Goal: Task Accomplishment & Management: Manage account settings

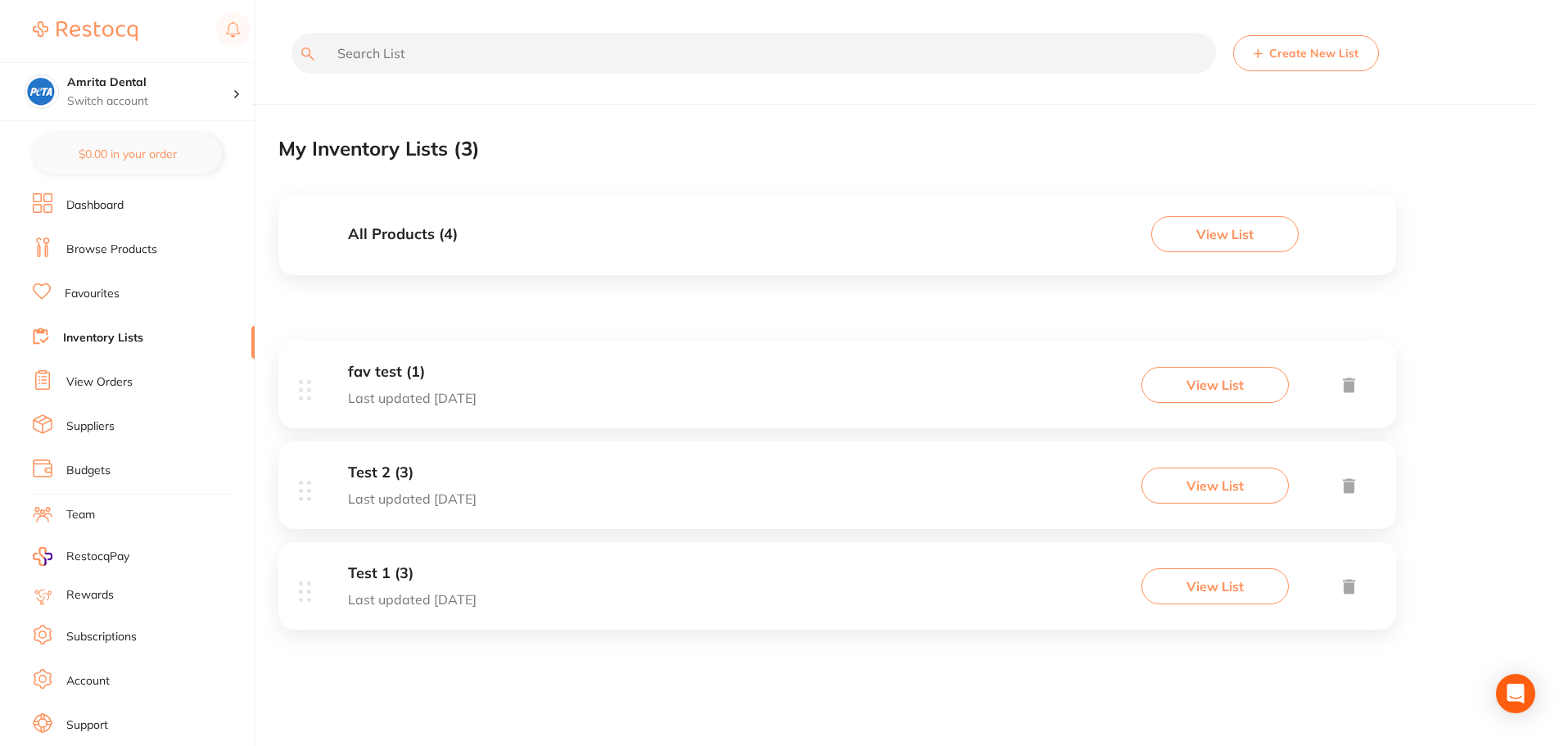
scroll to position [13, 0]
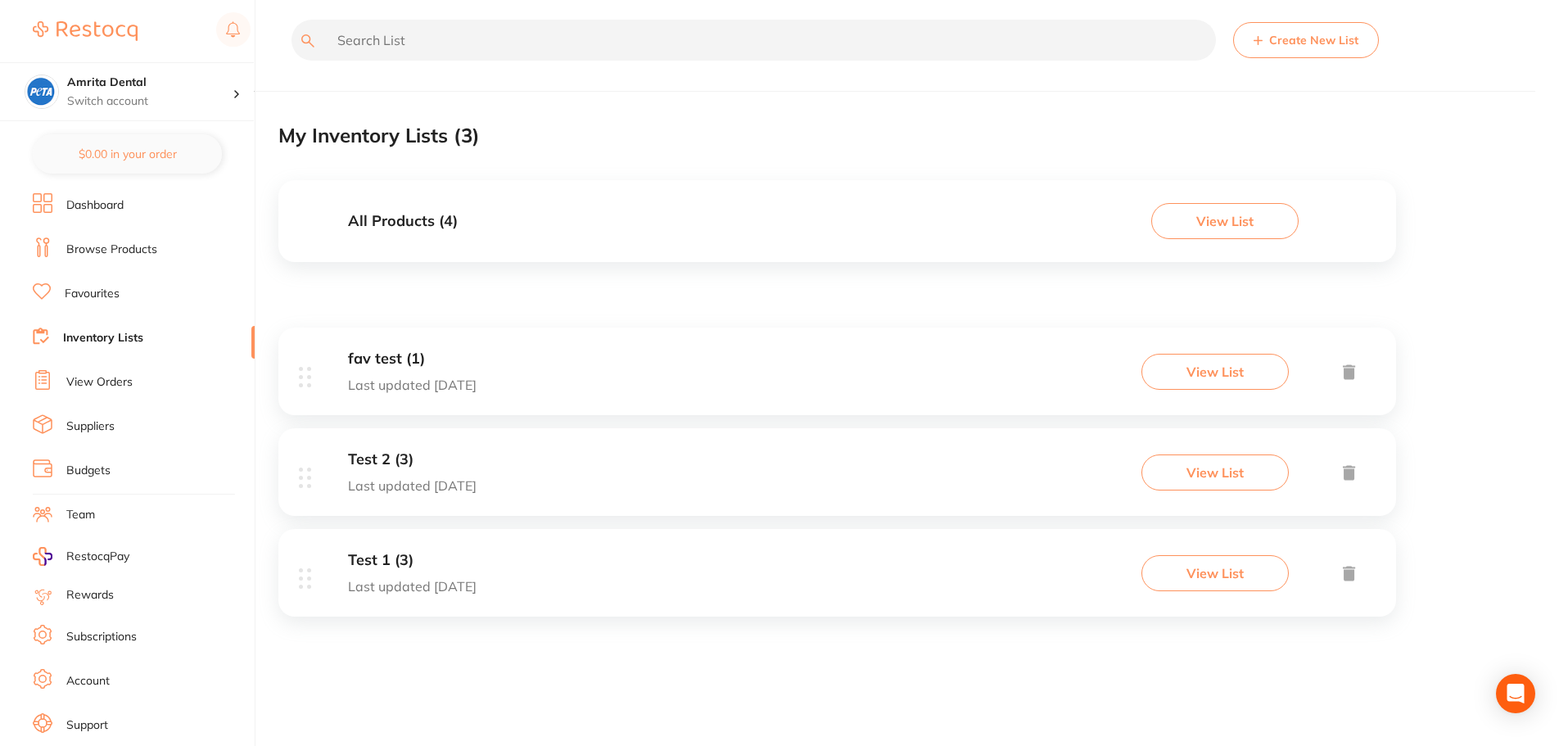
drag, startPoint x: 0, startPoint y: 0, endPoint x: 86, endPoint y: 726, distance: 731.1
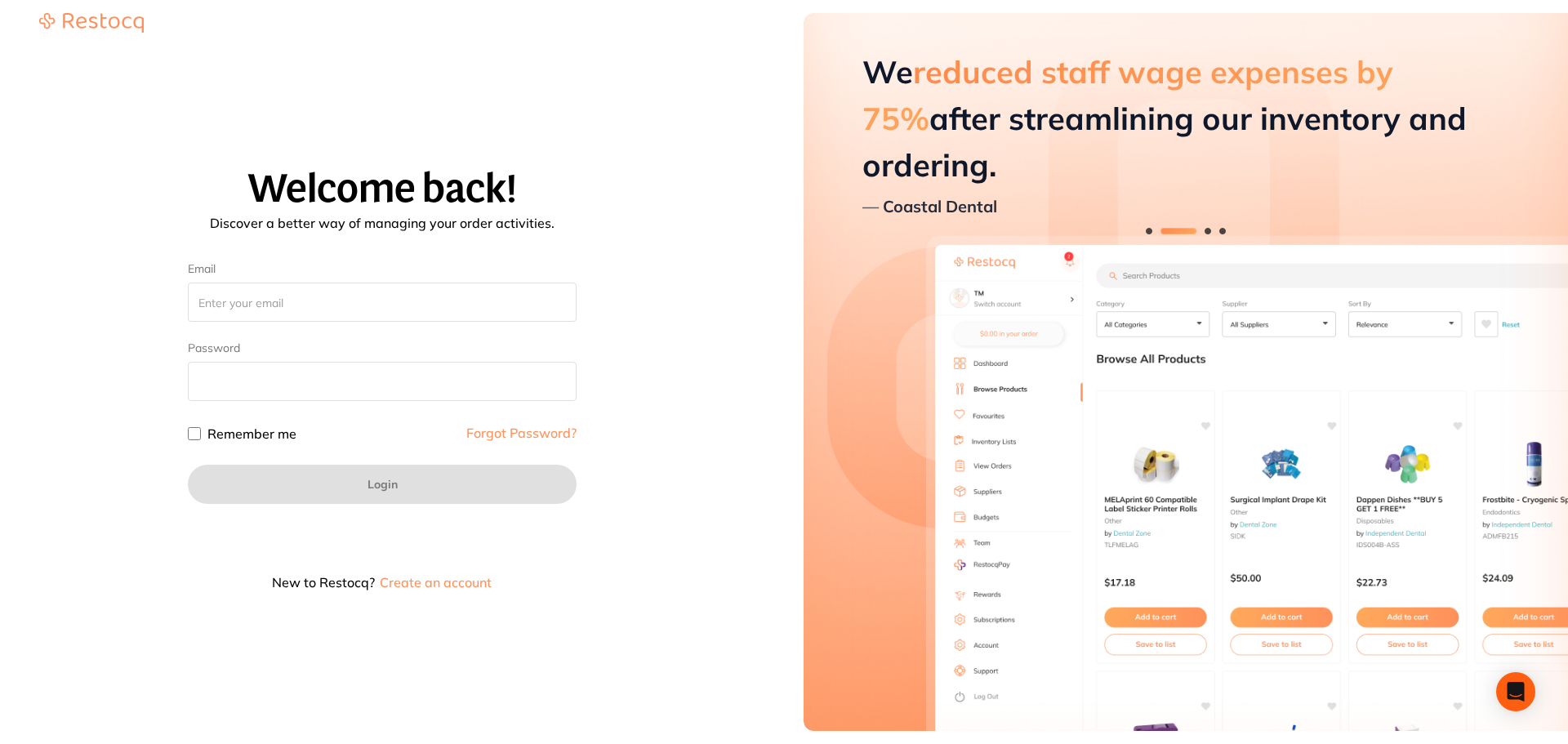
click at [419, 578] on button "Create an account" at bounding box center [436, 582] width 115 height 13
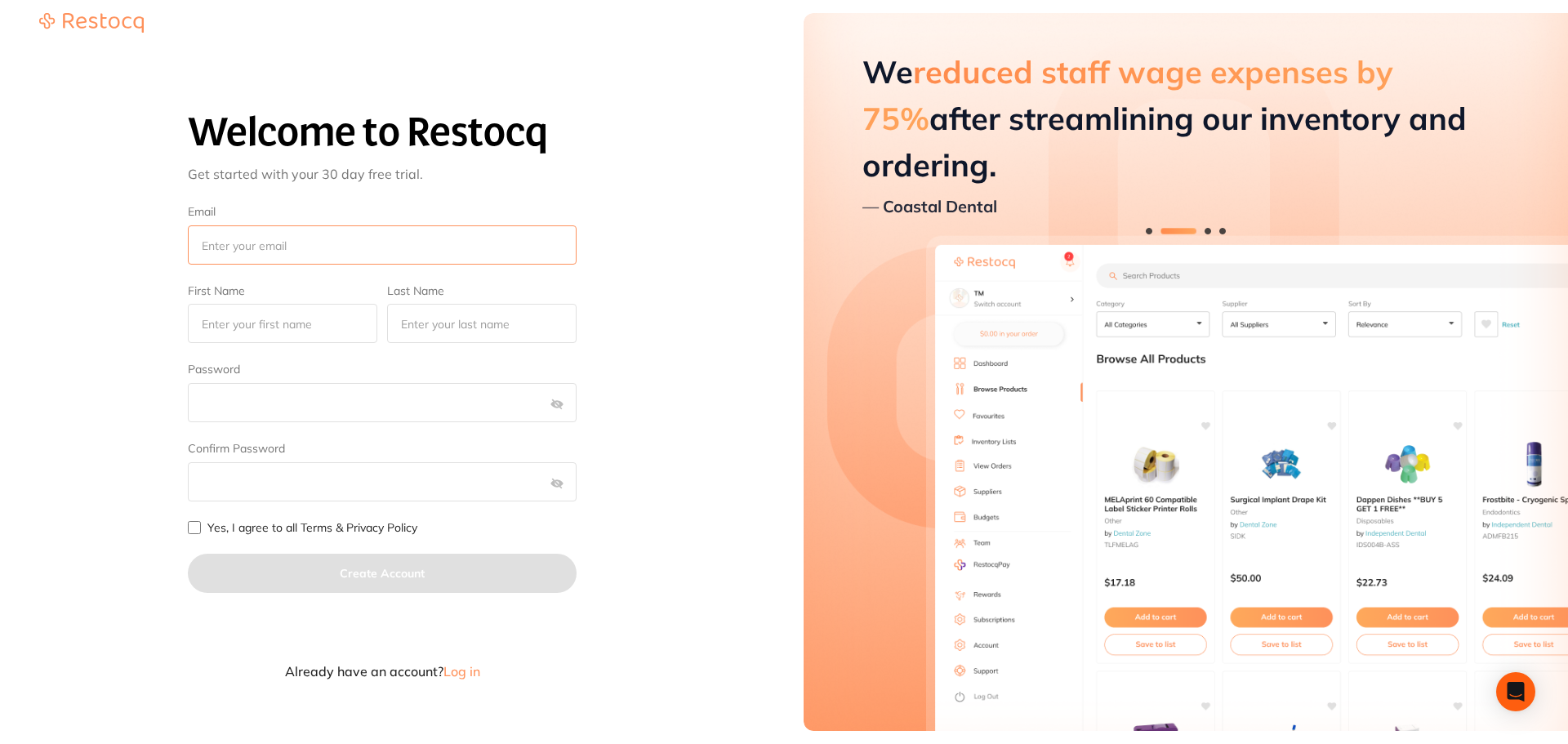
click at [432, 247] on input "Email" at bounding box center [382, 245] width 389 height 39
paste input "[EMAIL_ADDRESS][DOMAIN_NAME]"
click at [258, 247] on input "[EMAIL_ADDRESS][DOMAIN_NAME]" at bounding box center [382, 245] width 389 height 39
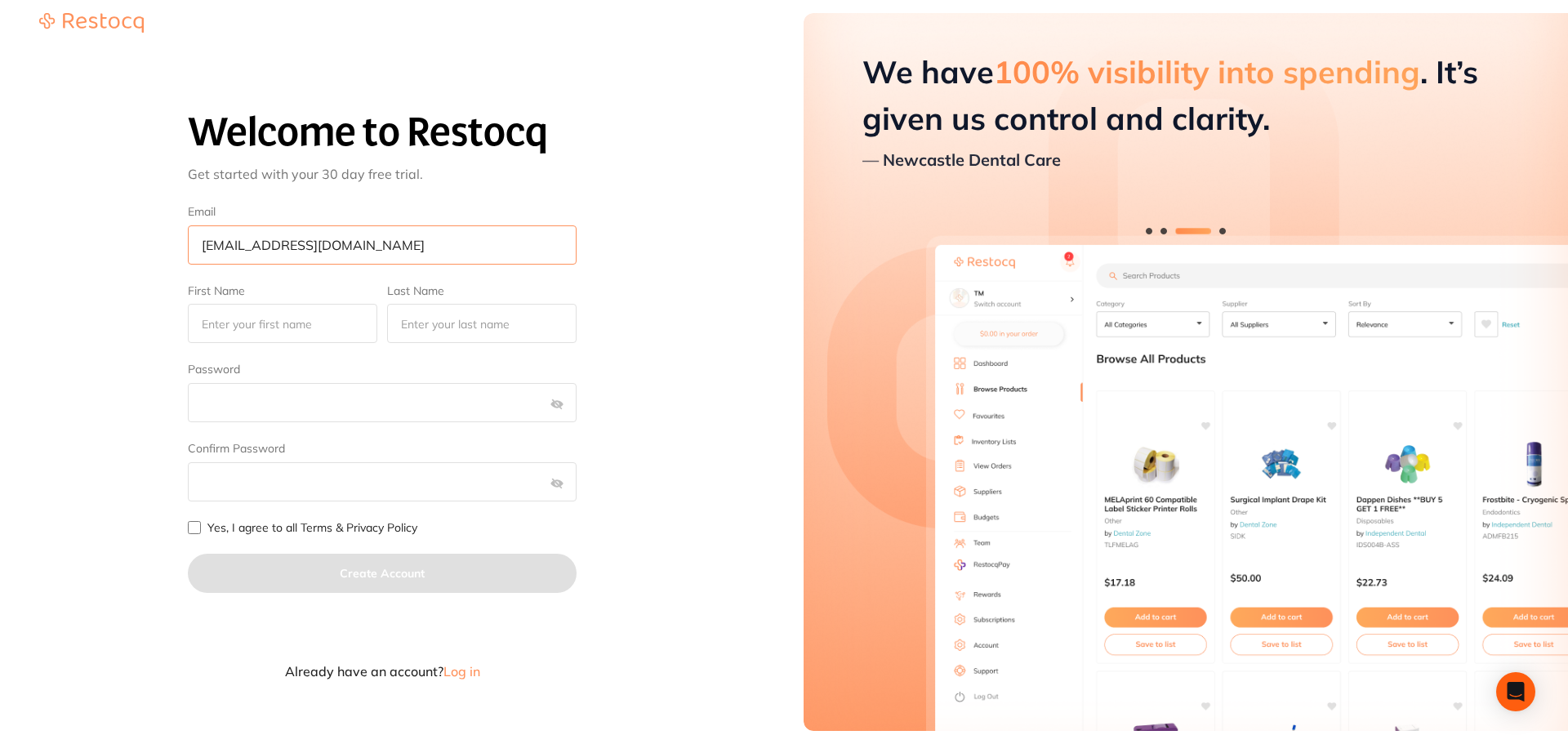
click at [261, 247] on input "[EMAIL_ADDRESS][DOMAIN_NAME]" at bounding box center [382, 245] width 389 height 39
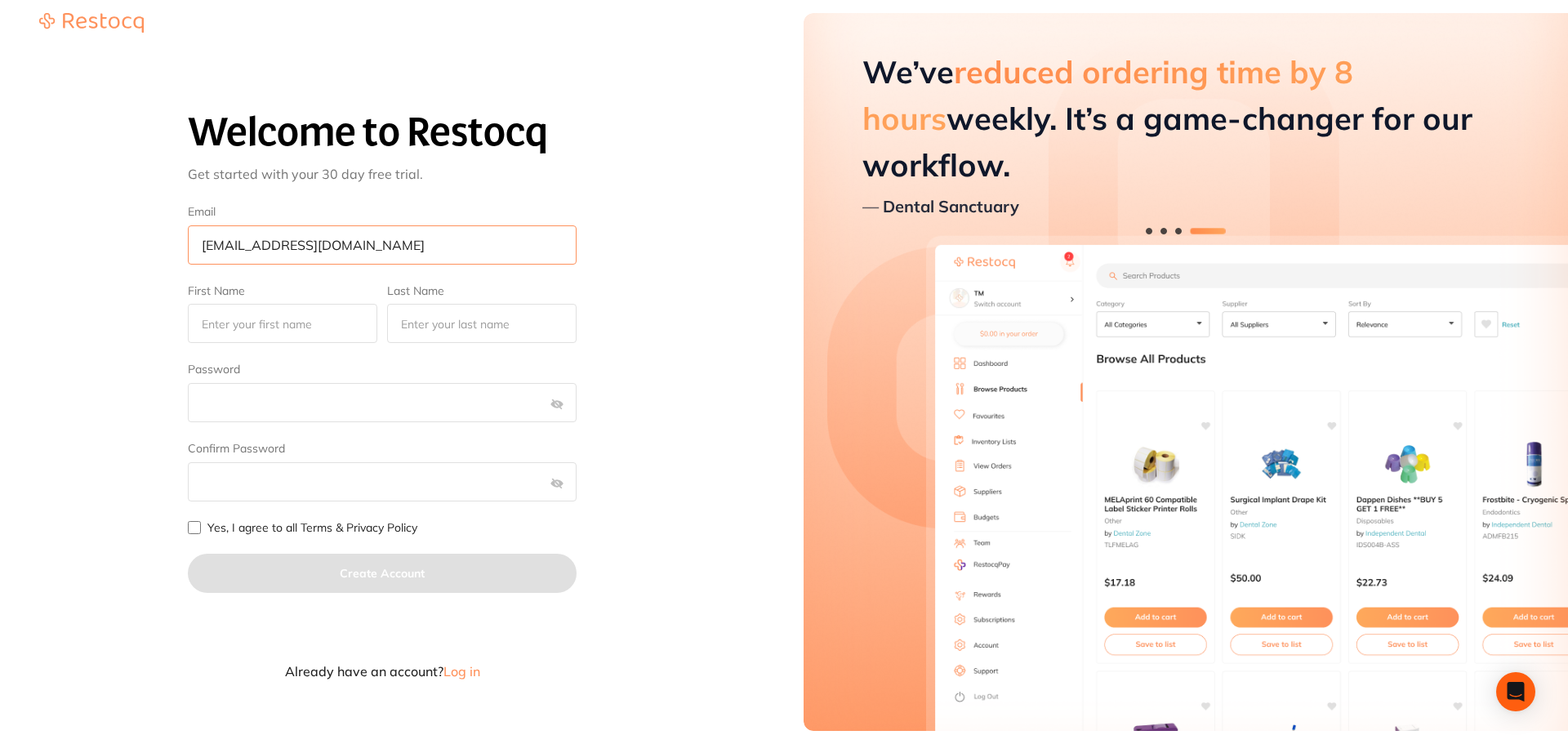
type input "[EMAIL_ADDRESS][DOMAIN_NAME]"
click at [294, 339] on input "First Name" at bounding box center [282, 324] width 189 height 39
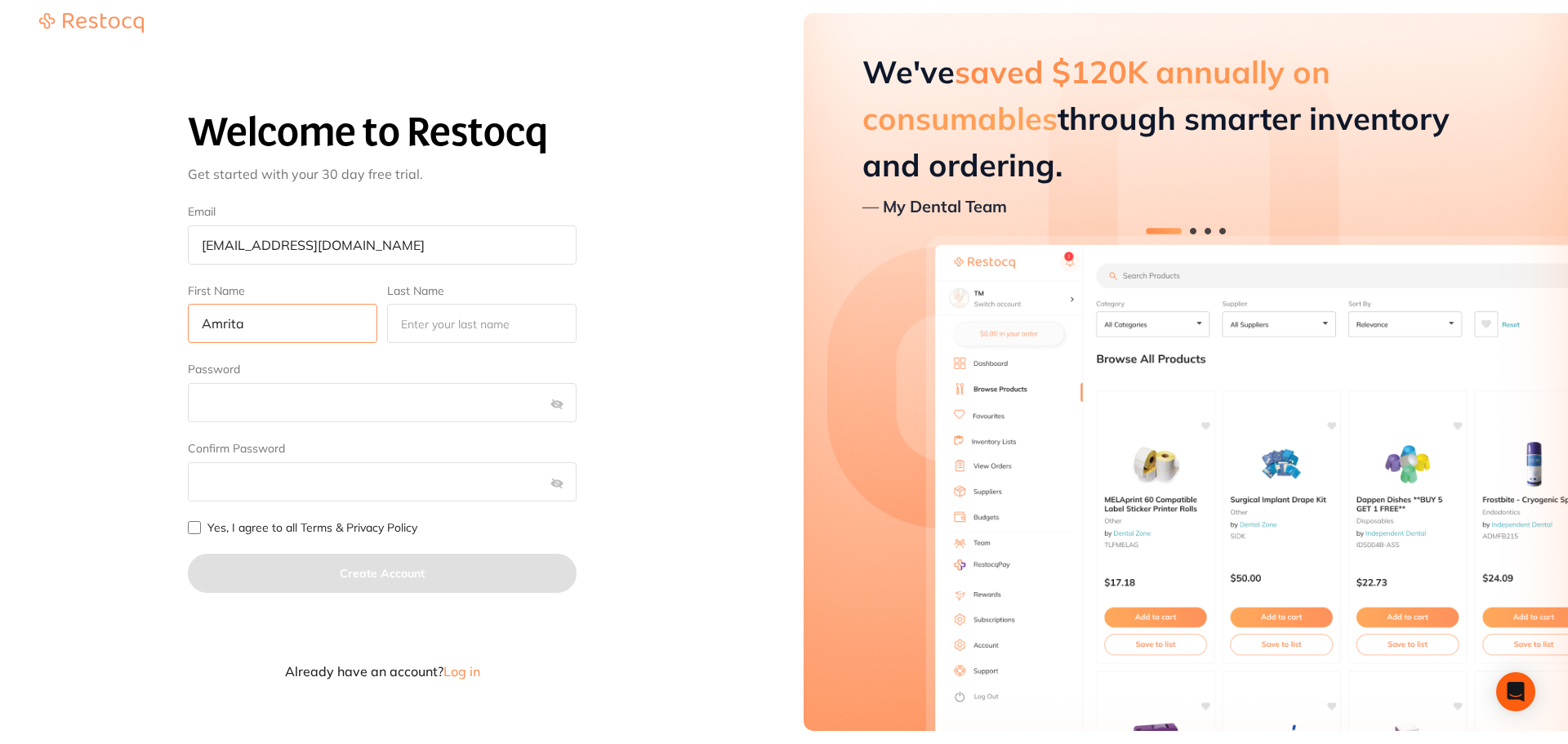
type input "Amrita"
click at [490, 315] on input "Last Name" at bounding box center [482, 324] width 189 height 39
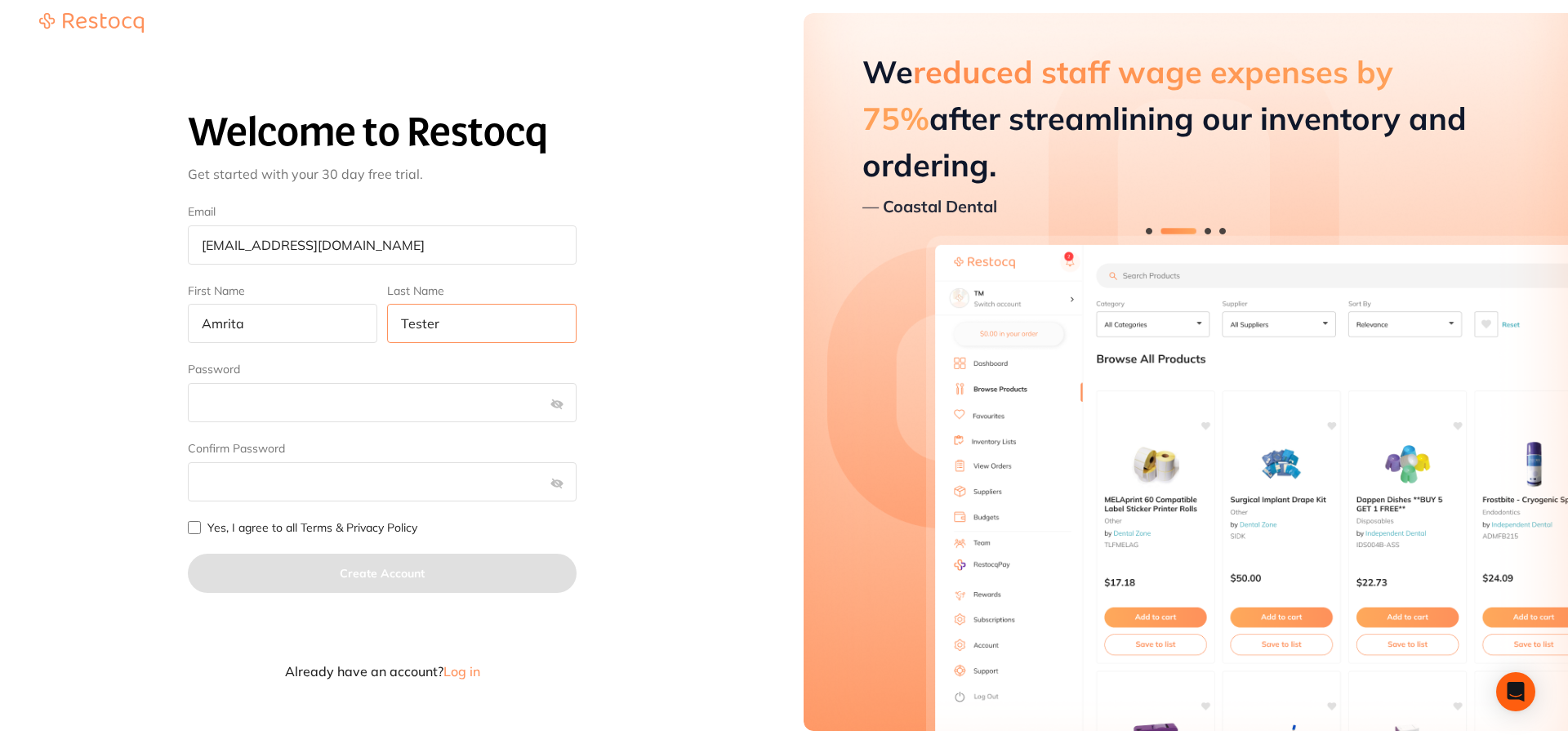
type input "Tester"
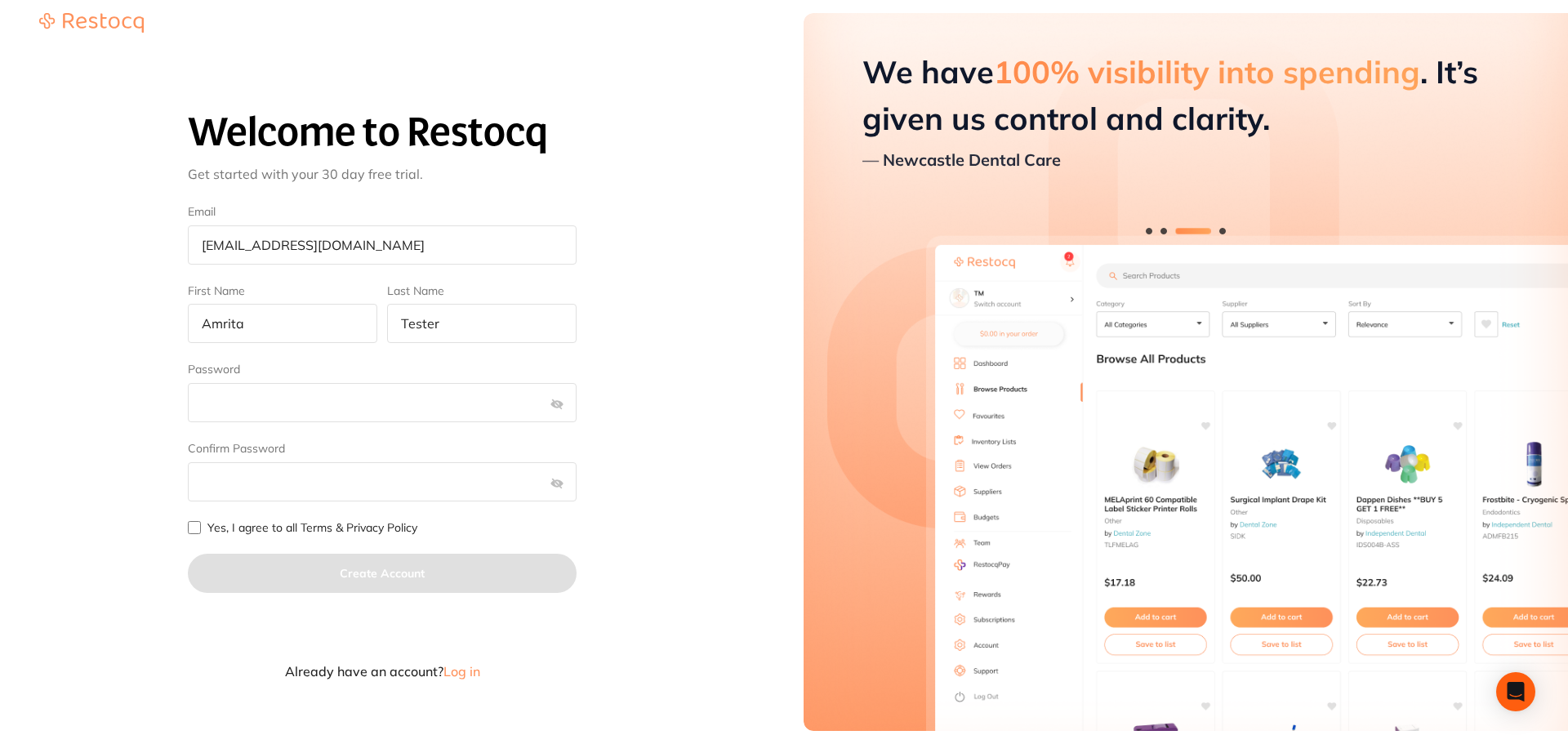
click at [198, 524] on input "Yes, I agree to all Terms & Privacy Policy" at bounding box center [194, 527] width 13 height 13
checkbox input "true"
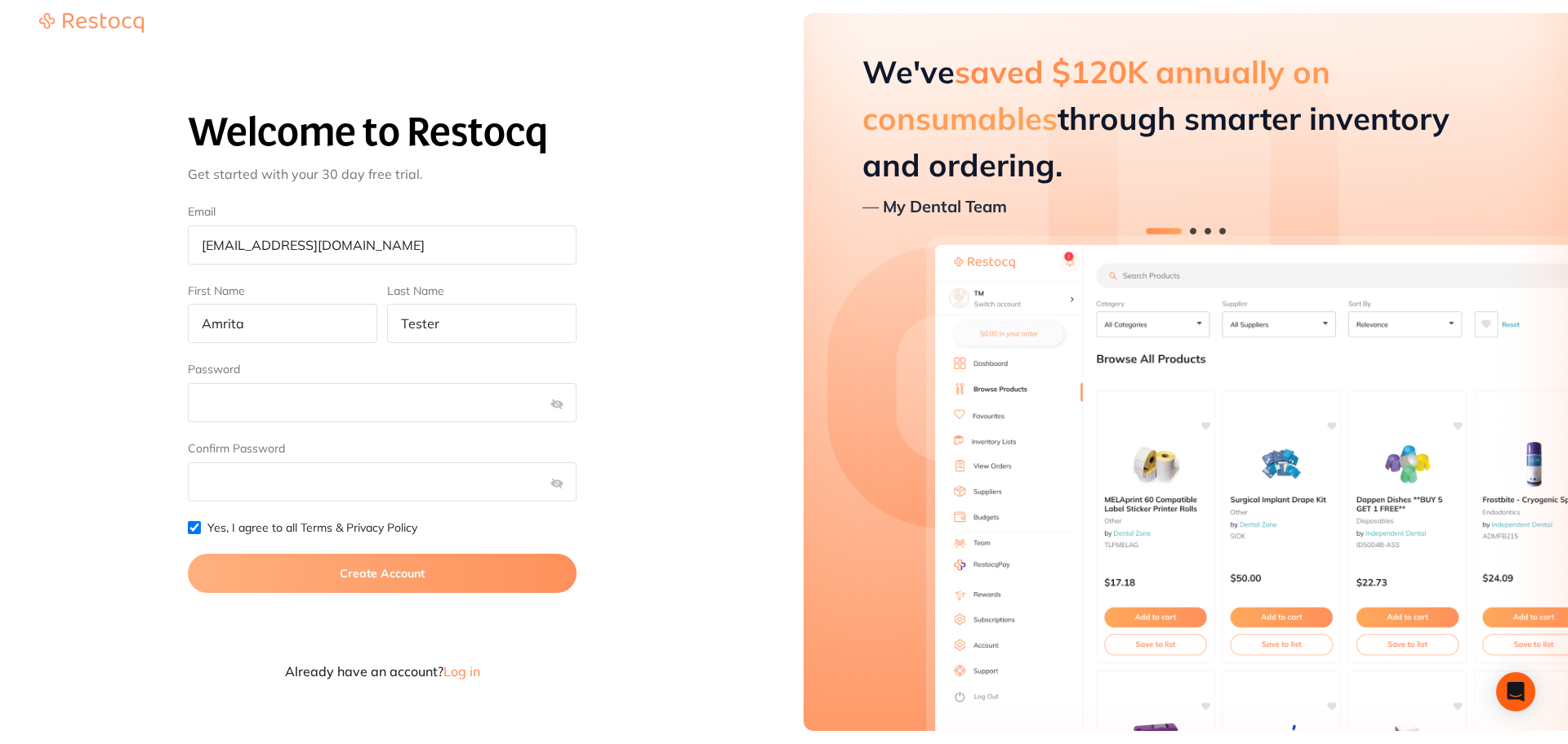
click at [344, 581] on button "Create Account" at bounding box center [382, 573] width 389 height 39
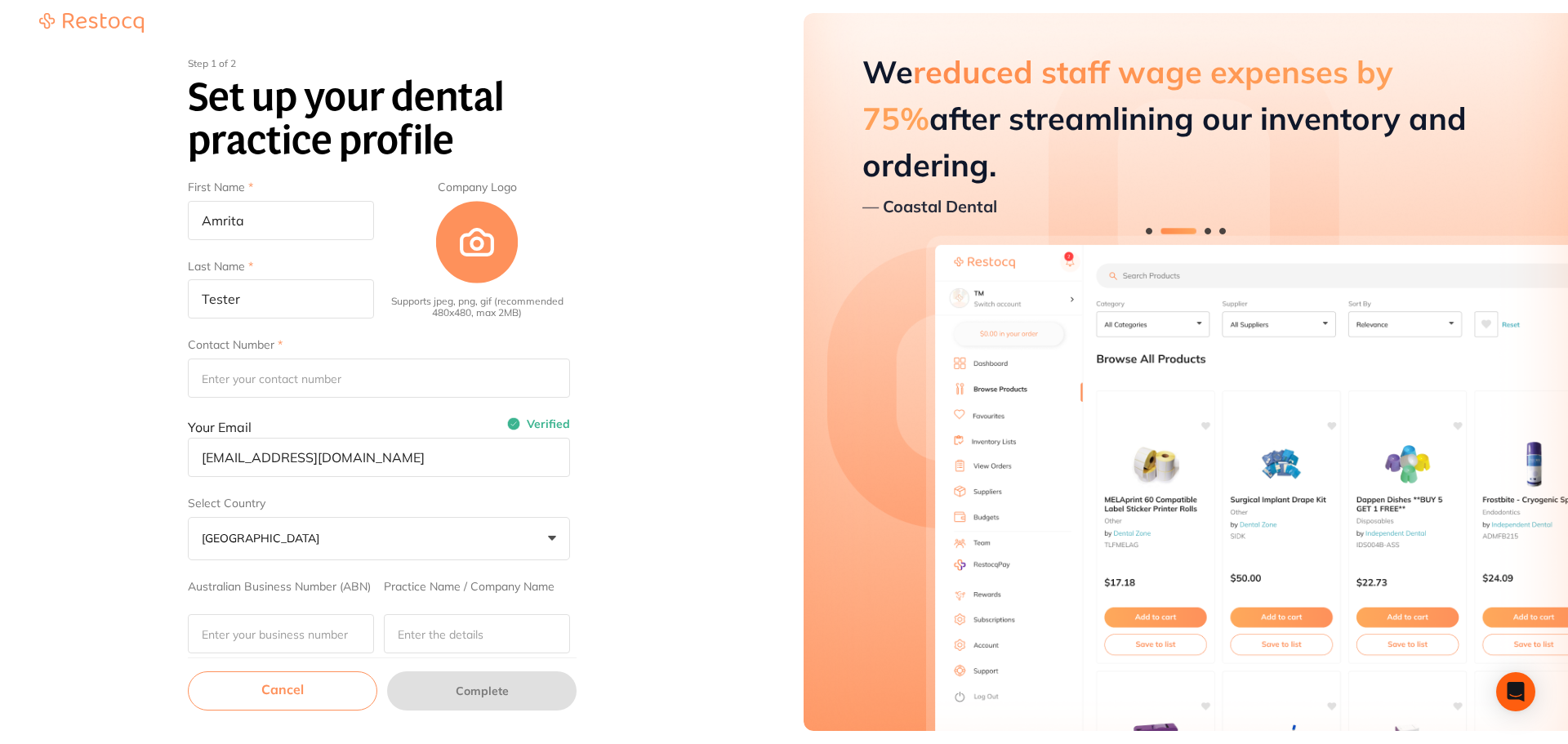
click at [291, 696] on link "Cancel" at bounding box center [282, 692] width 189 height 39
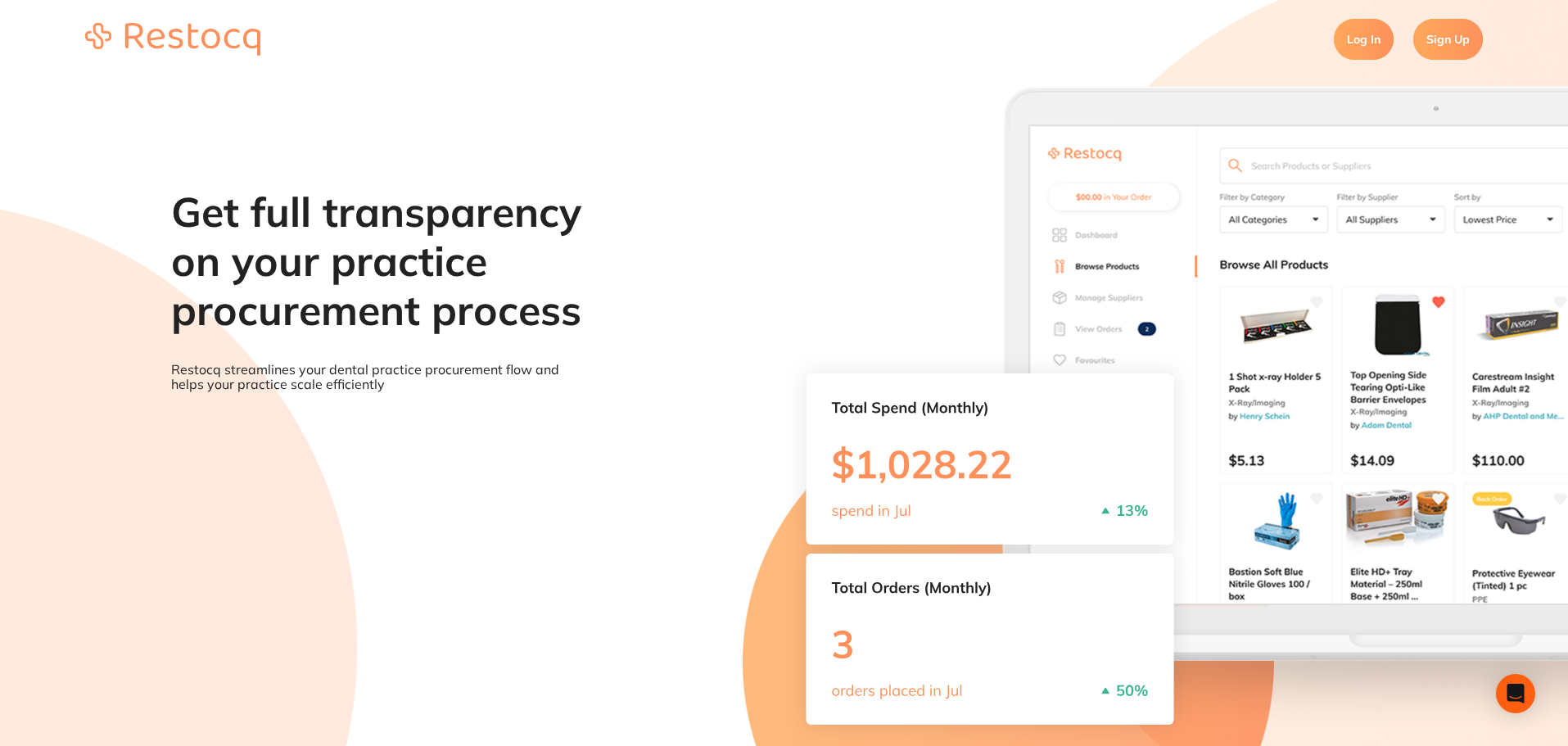
click at [1446, 46] on link "Sign Up" at bounding box center [1448, 39] width 69 height 41
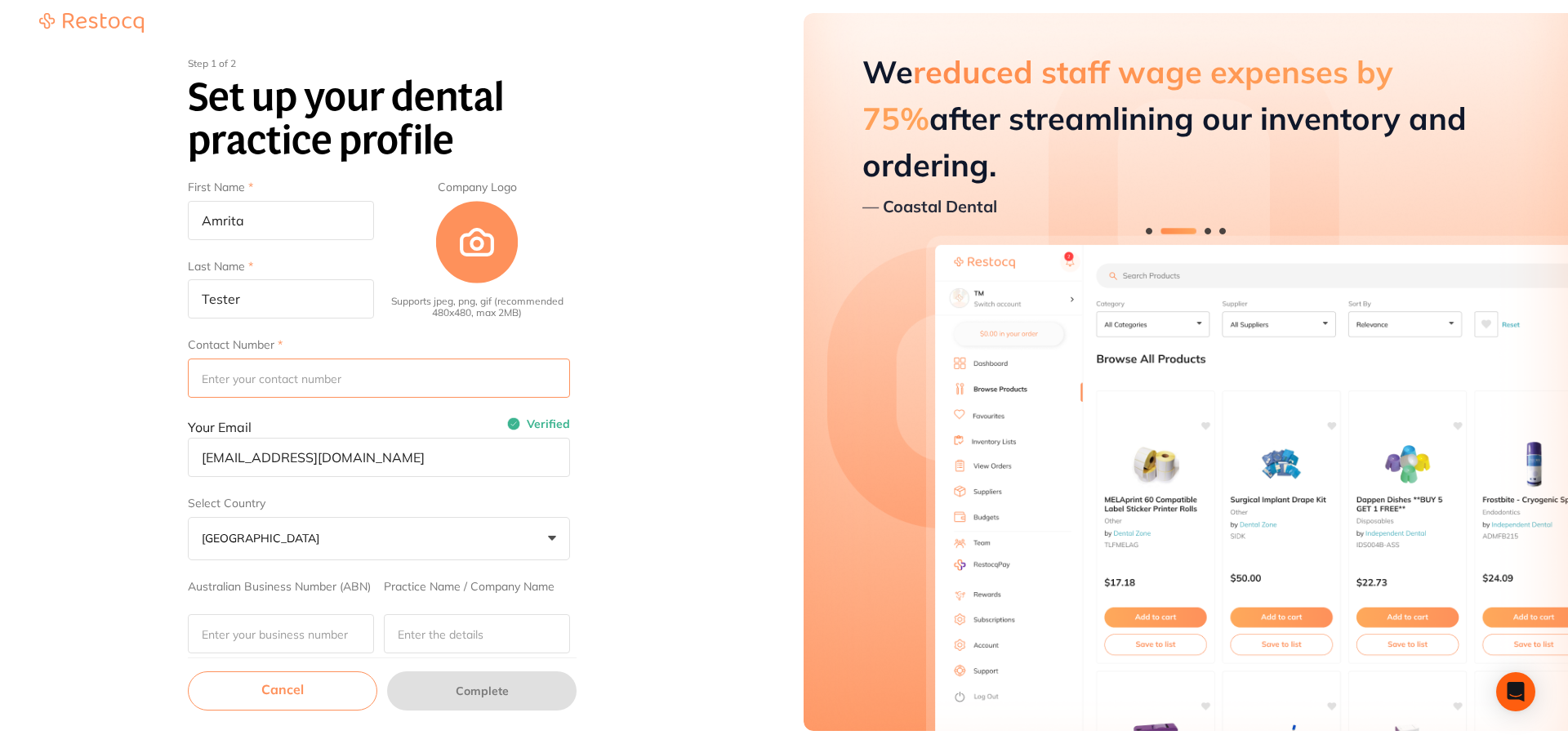
click at [275, 371] on input "Contact Number" at bounding box center [378, 379] width 382 height 39
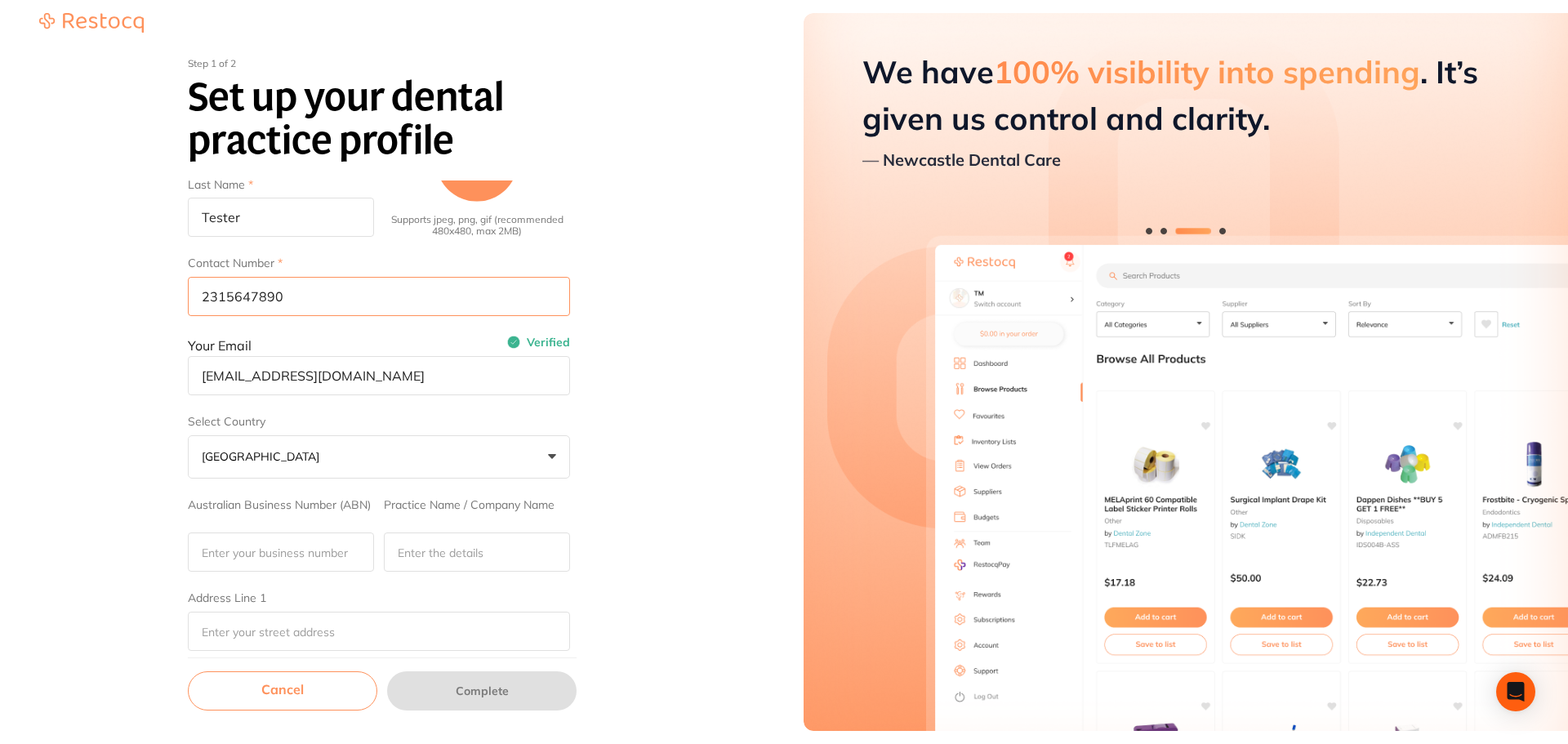
scroll to position [164, 0]
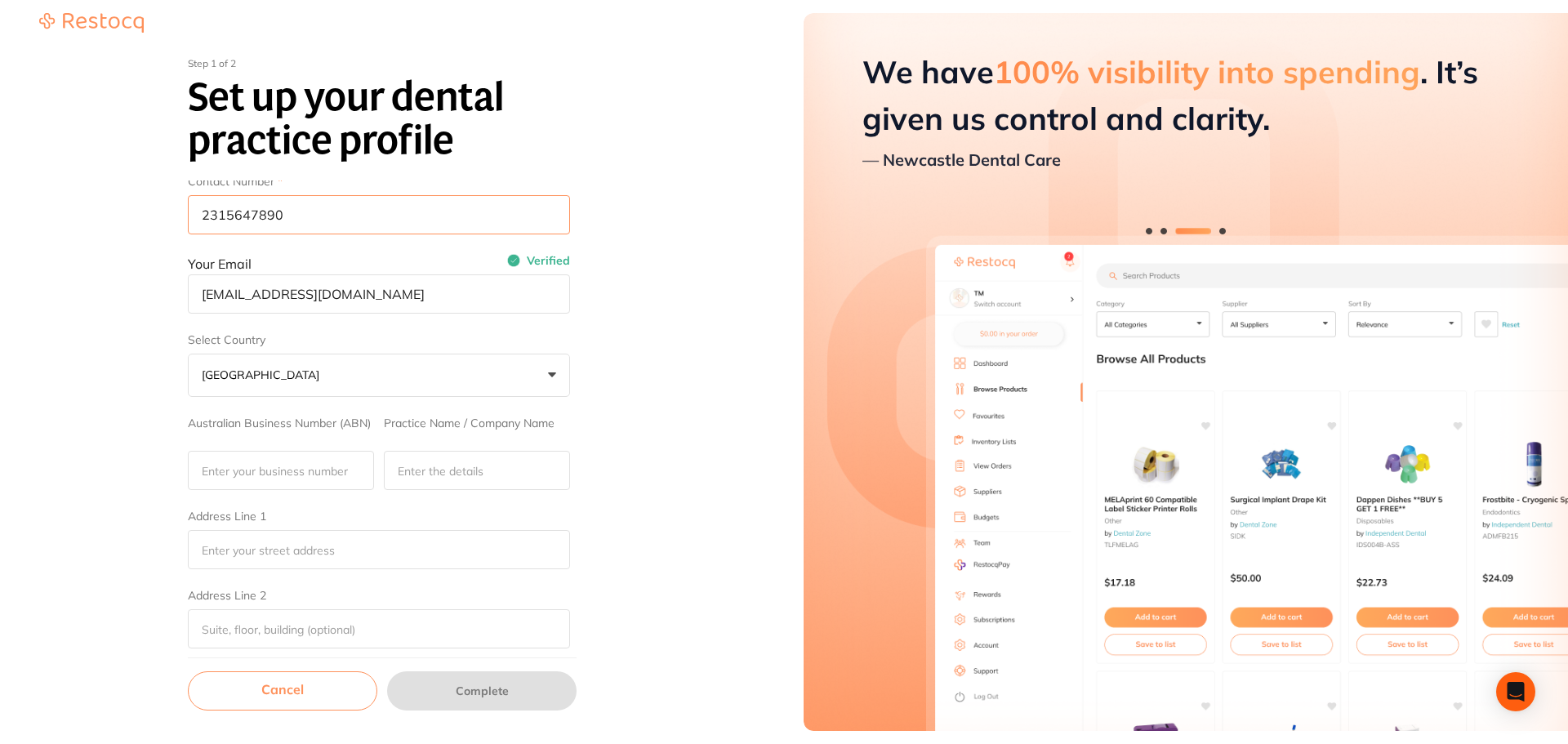
type input "2315647890"
click at [306, 482] on input "Australian Business Number (ABN)" at bounding box center [281, 470] width 187 height 39
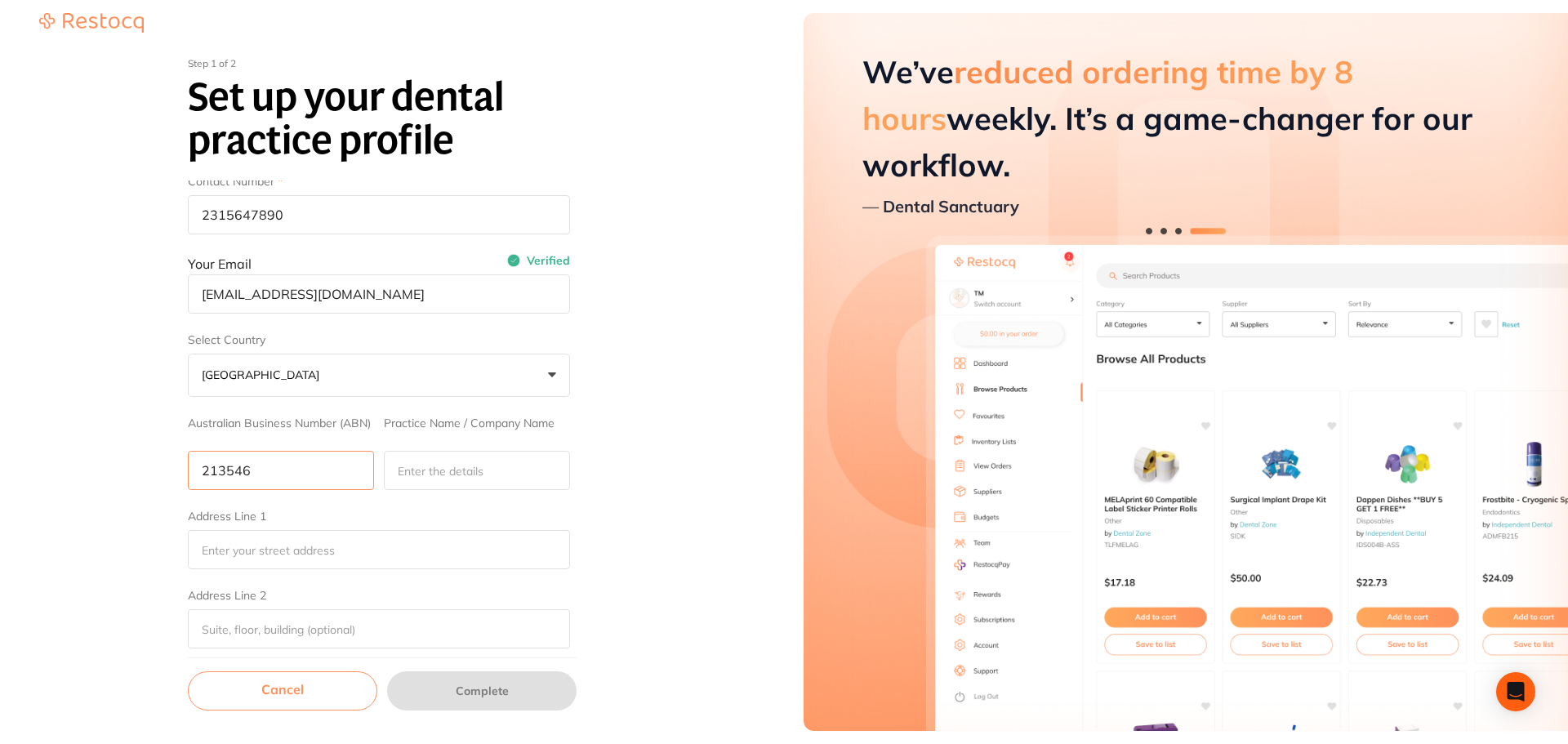
type input "213546"
click at [403, 473] on input "Practice Name / Company Name" at bounding box center [477, 470] width 187 height 39
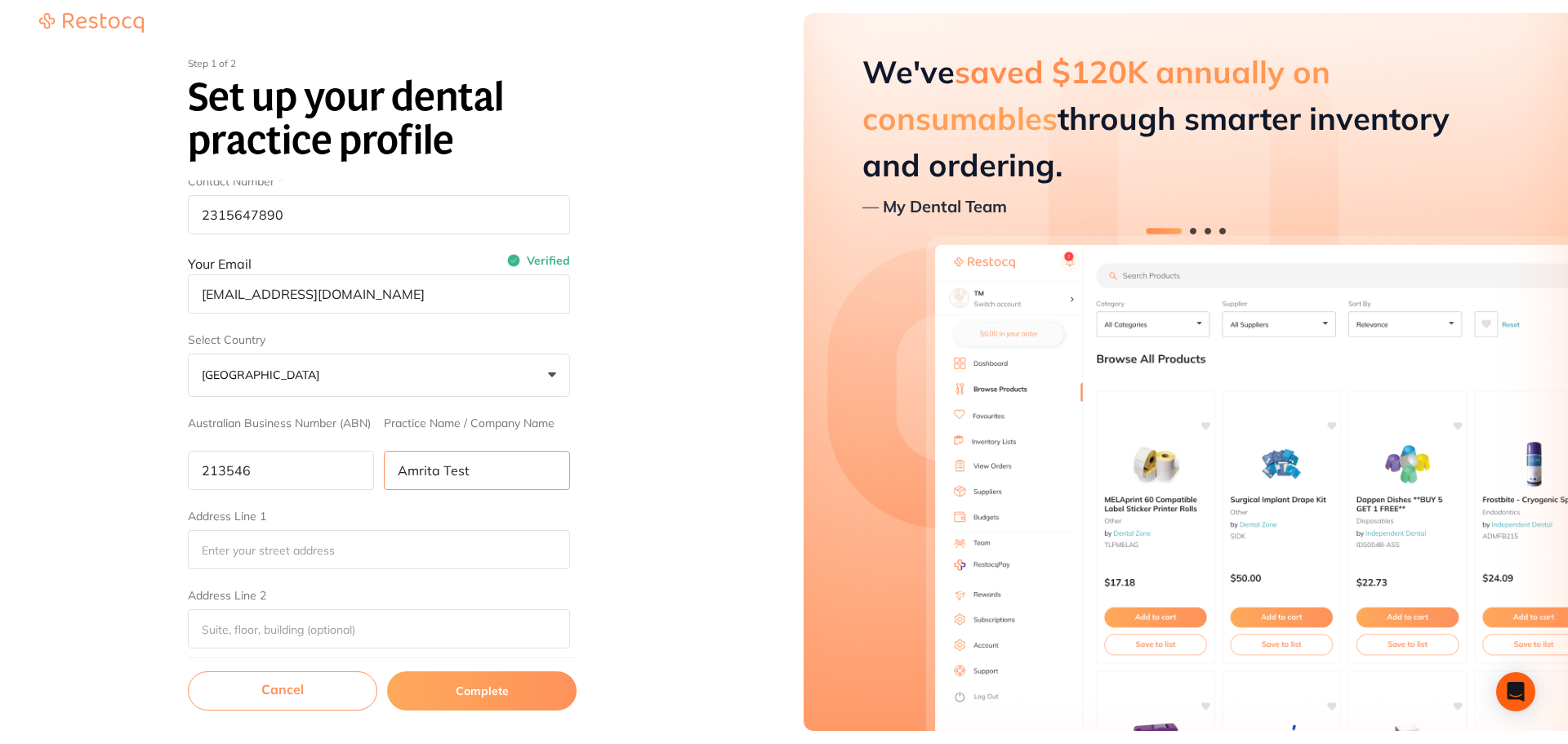
drag, startPoint x: 496, startPoint y: 463, endPoint x: 351, endPoint y: 468, distance: 145.1
click at [351, 468] on div "Australian Business Number (ABN) 213546 Practice Name / Company Name Amrita Test" at bounding box center [378, 453] width 382 height 74
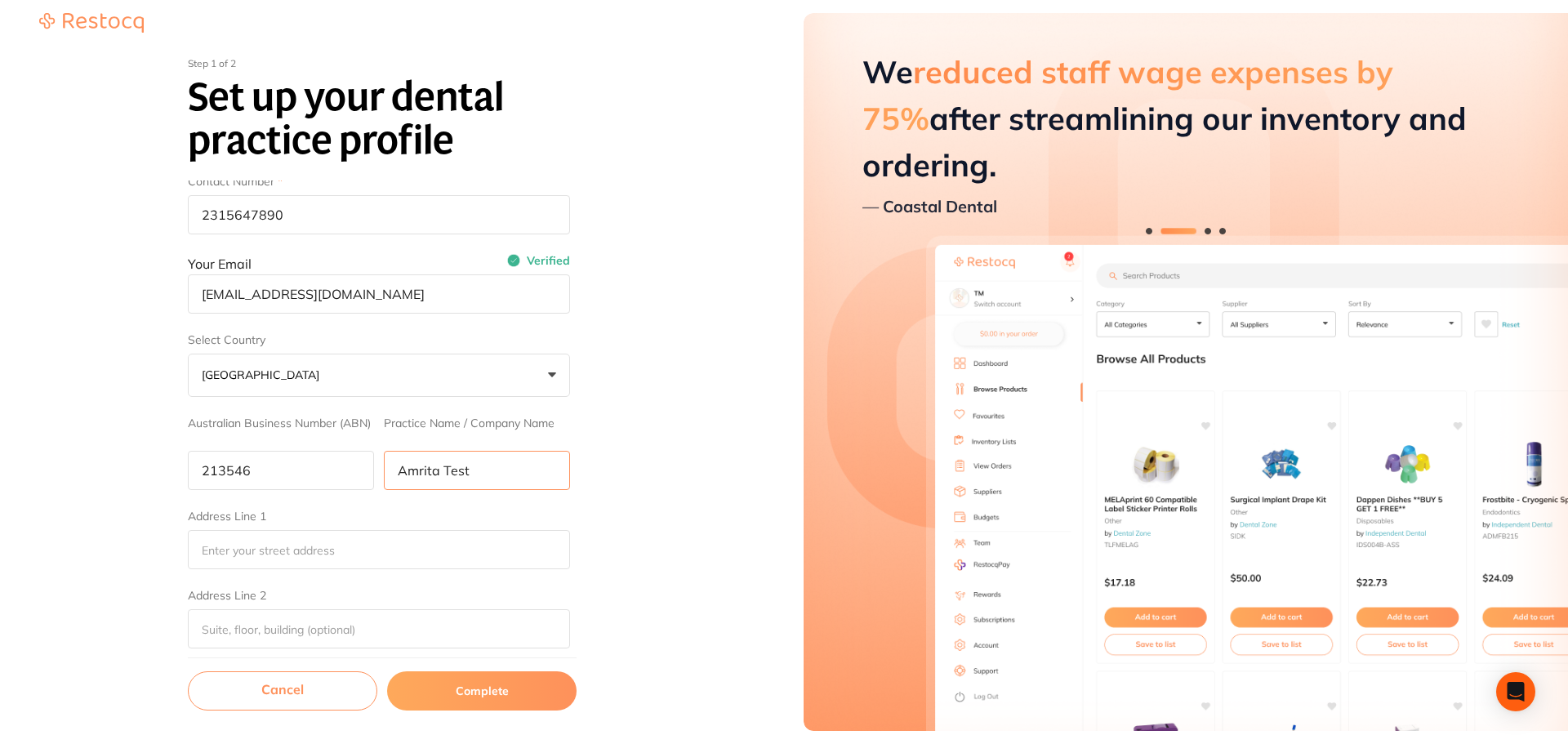
type input "Amrita Test"
click at [370, 556] on input "Address Line 1" at bounding box center [378, 550] width 382 height 39
paste input "Amrita Test"
type input "Amrita Test"
click at [243, 625] on input "Address Line 2" at bounding box center [378, 629] width 382 height 39
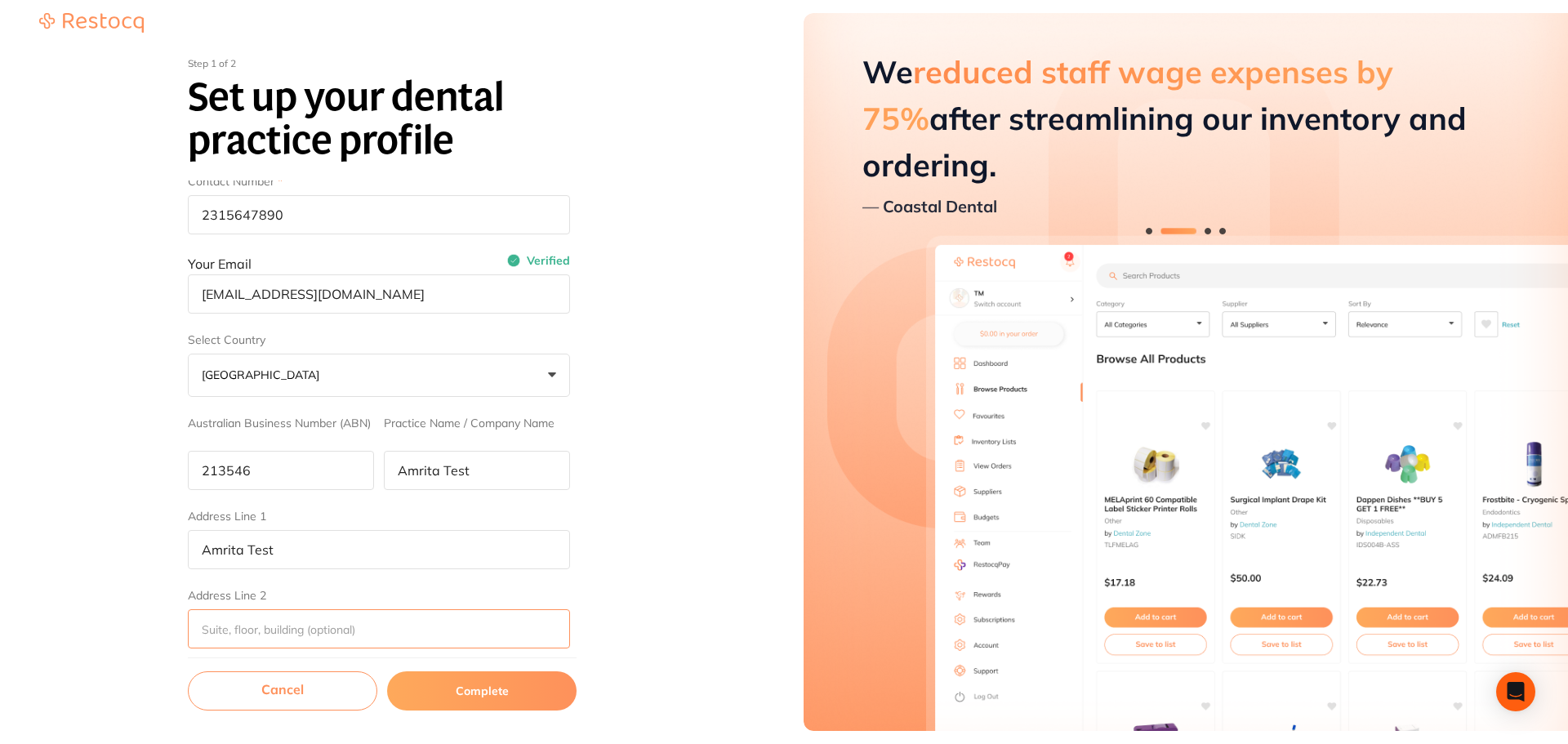
paste input "Amrita Test"
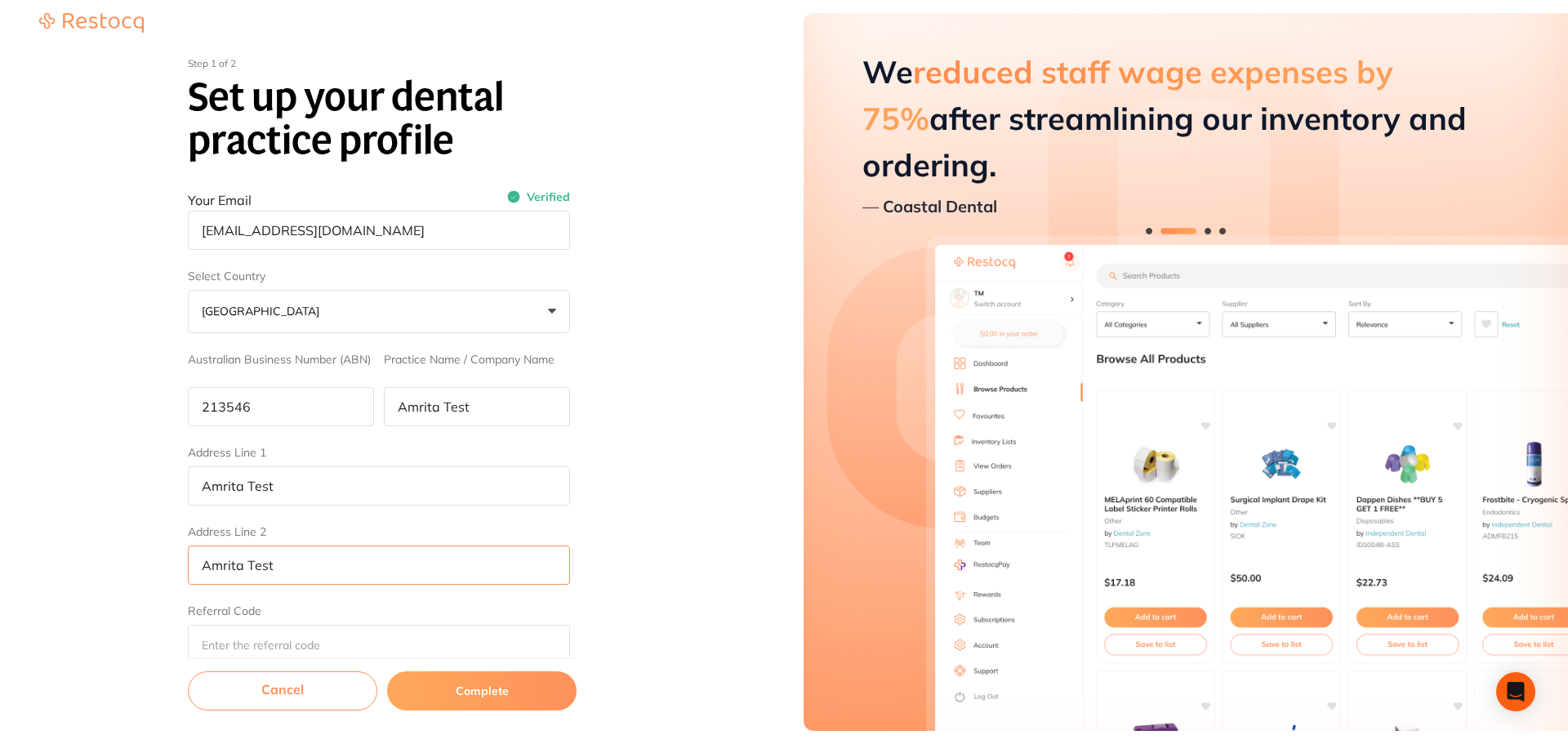
scroll to position [252, 0]
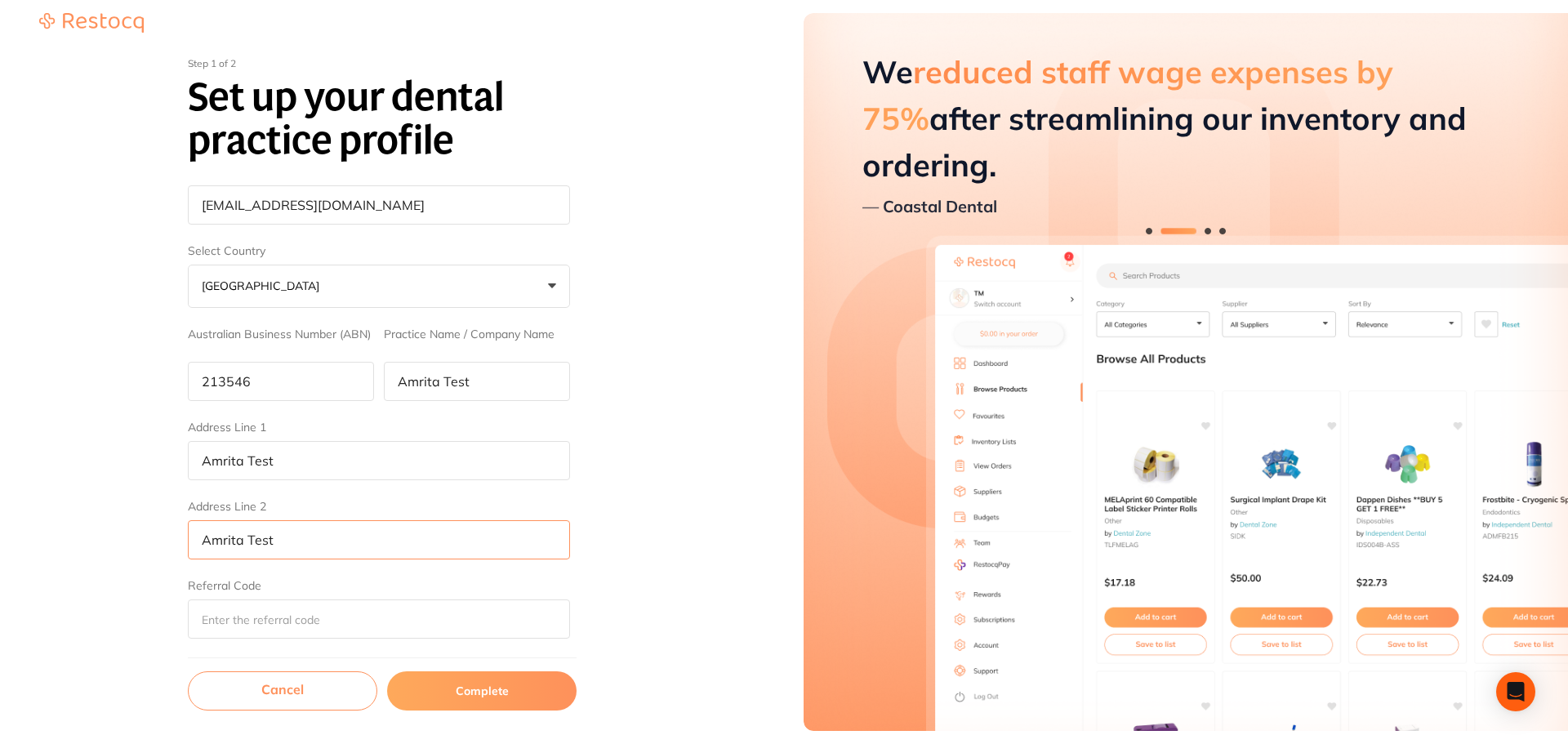
type input "Amrita Test"
drag, startPoint x: 287, startPoint y: 618, endPoint x: 273, endPoint y: 618, distance: 14.0
click at [287, 618] on input "Referral Code" at bounding box center [378, 620] width 382 height 39
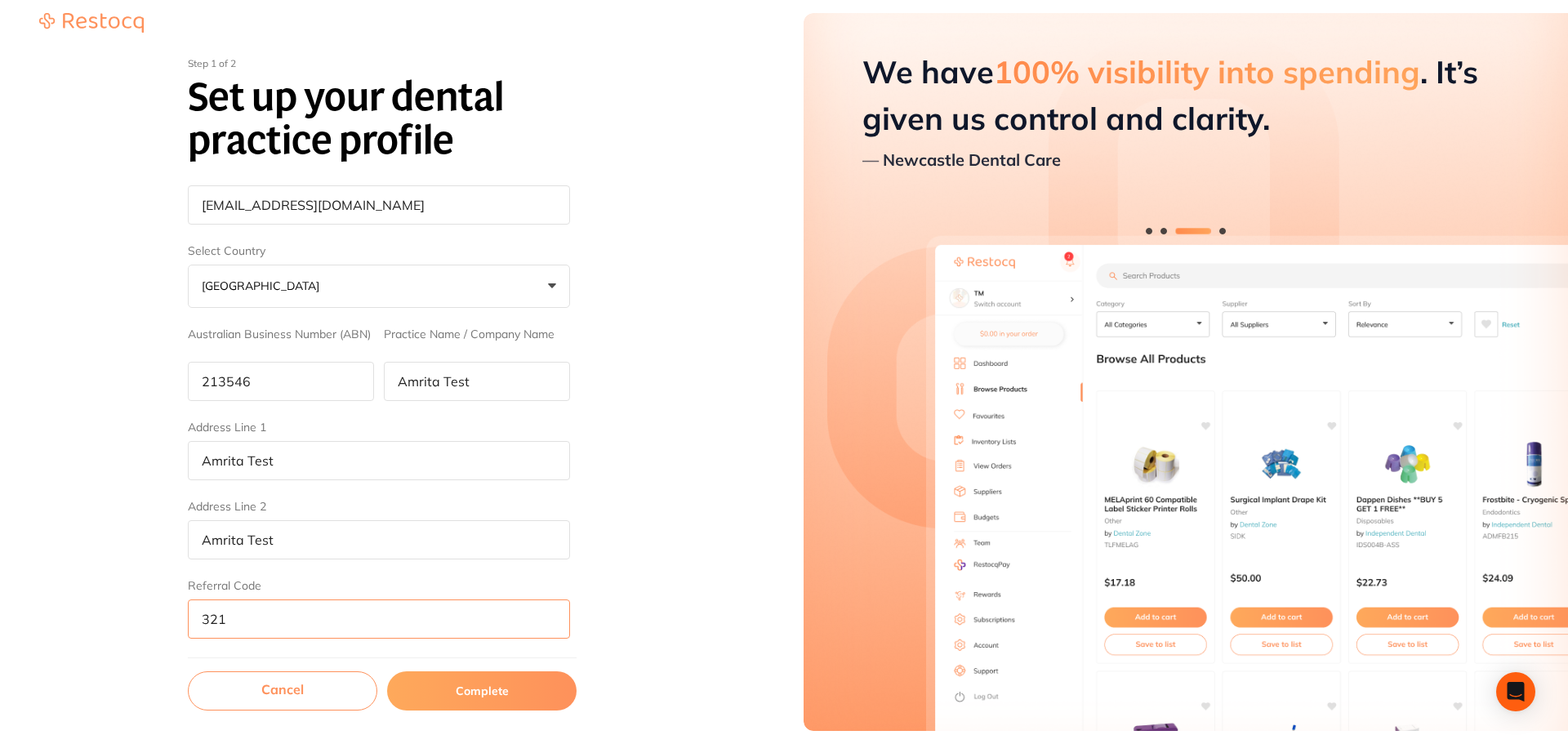
type input "321"
click at [490, 702] on button "Complete" at bounding box center [482, 692] width 189 height 39
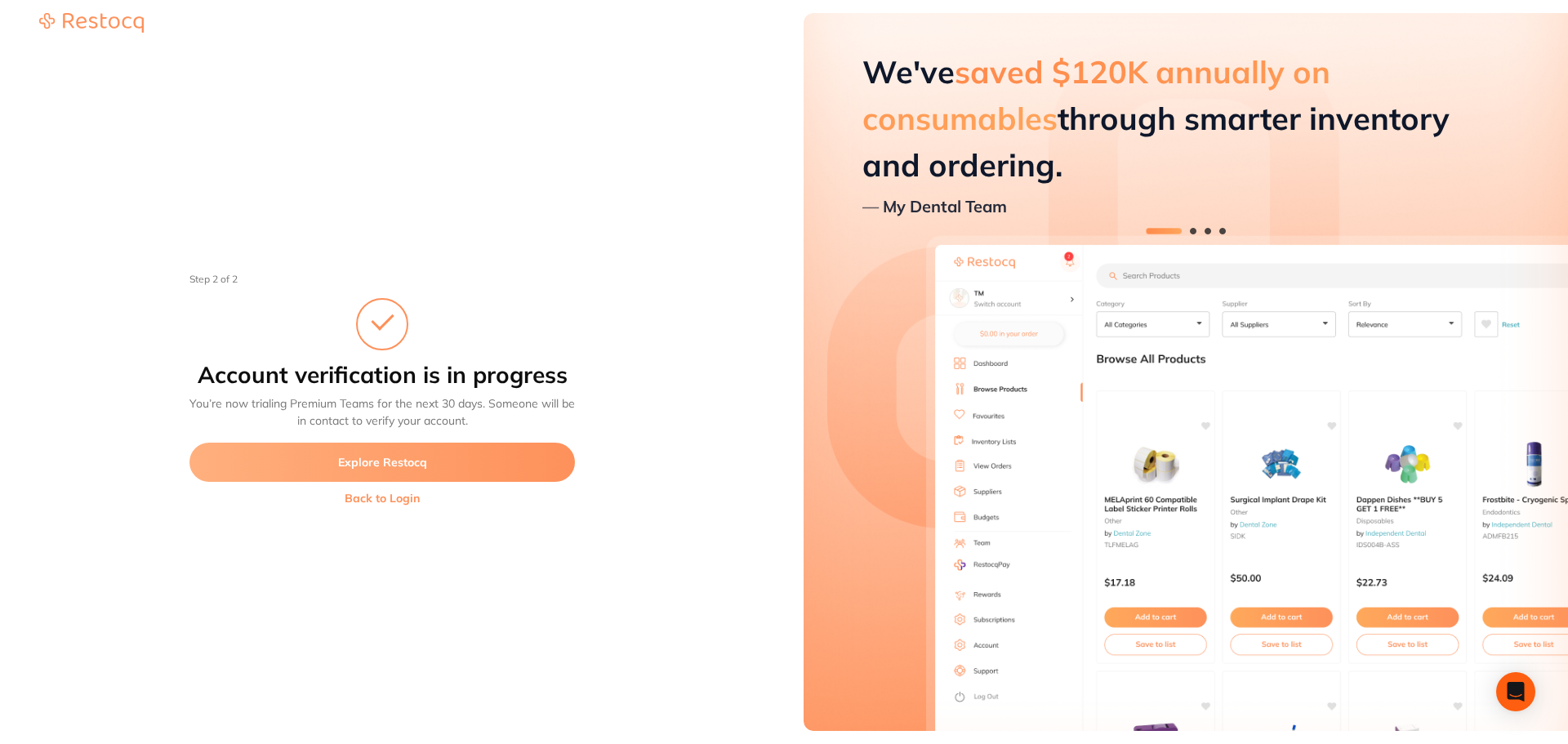
click at [394, 460] on button "Explore Restocq" at bounding box center [382, 462] width 386 height 39
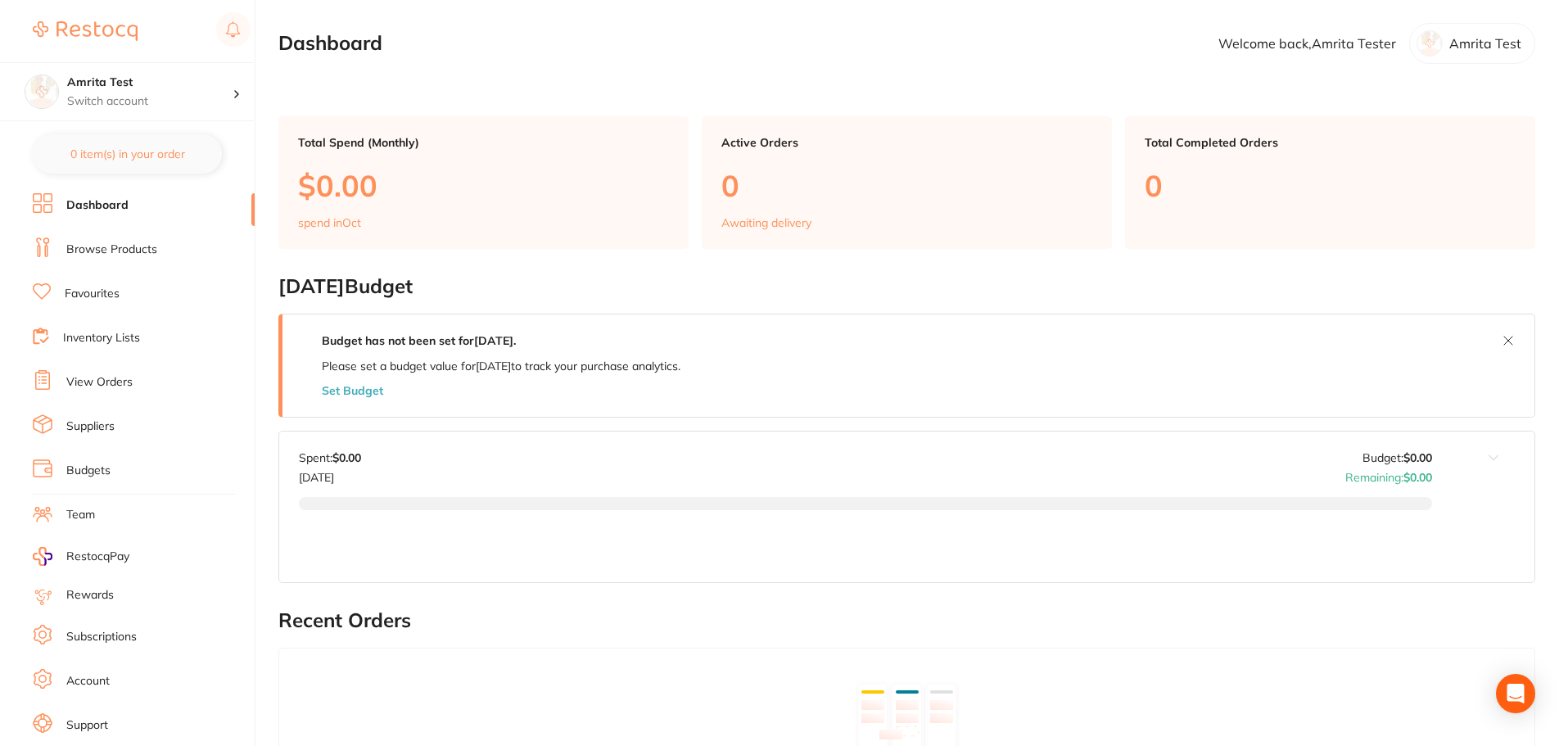
click at [359, 390] on button "Set Budget" at bounding box center [352, 390] width 61 height 13
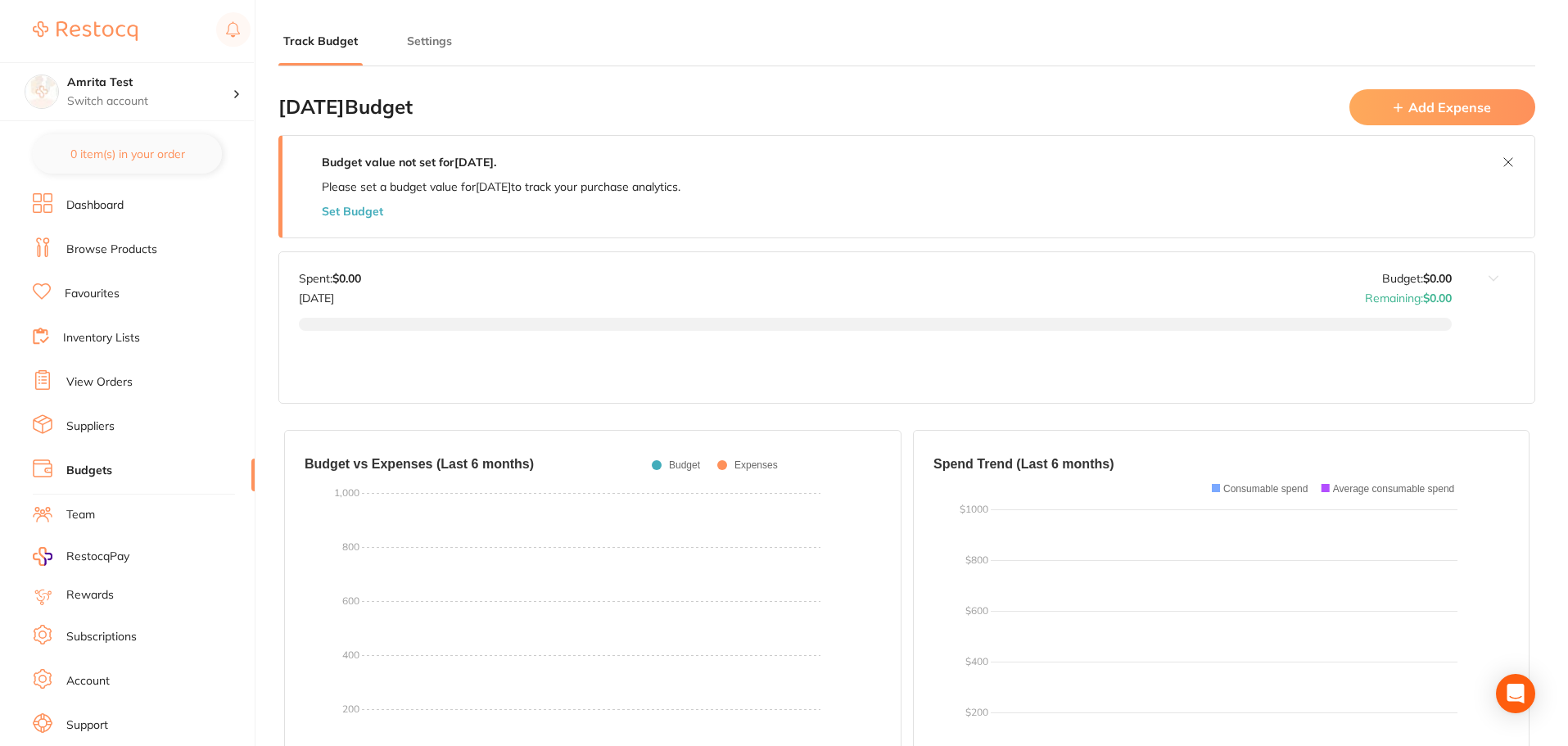
type input "0.0"
click at [351, 209] on button "Set Budget" at bounding box center [352, 211] width 61 height 13
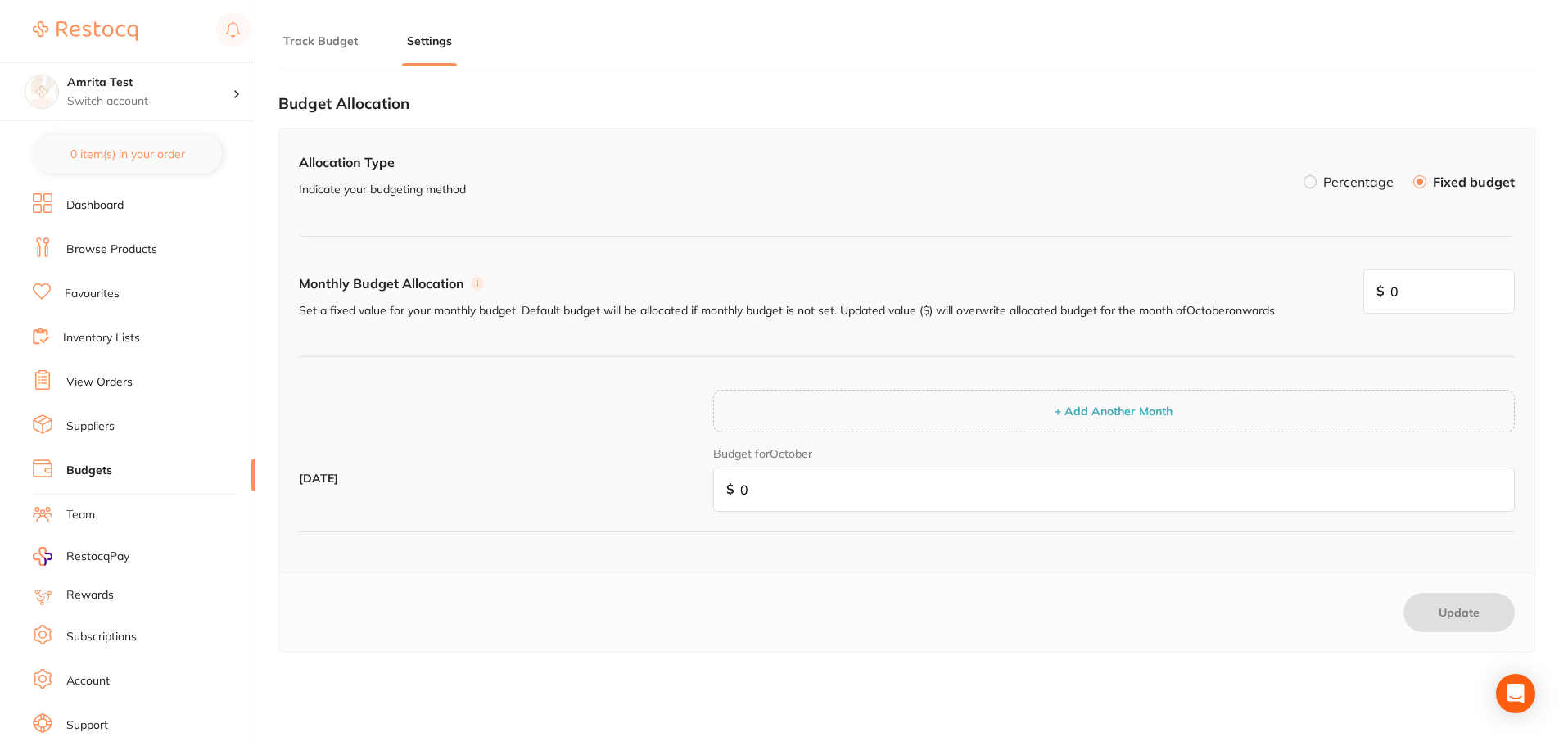
click at [1073, 414] on button "+ Add Another Month" at bounding box center [1113, 411] width 127 height 15
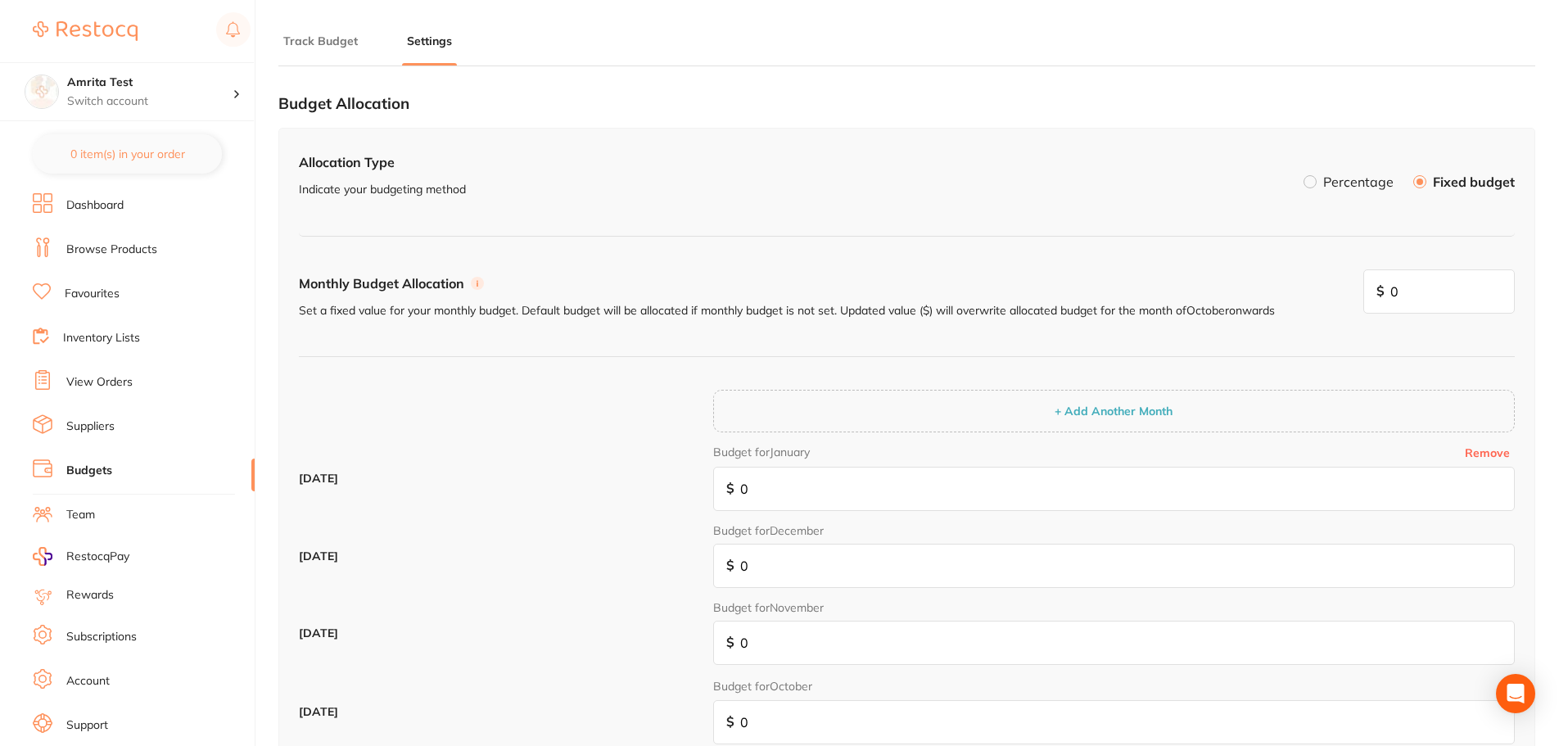
click at [1073, 414] on button "+ Add Another Month" at bounding box center [1113, 411] width 127 height 15
click at [1433, 299] on input "0" at bounding box center [1439, 291] width 152 height 45
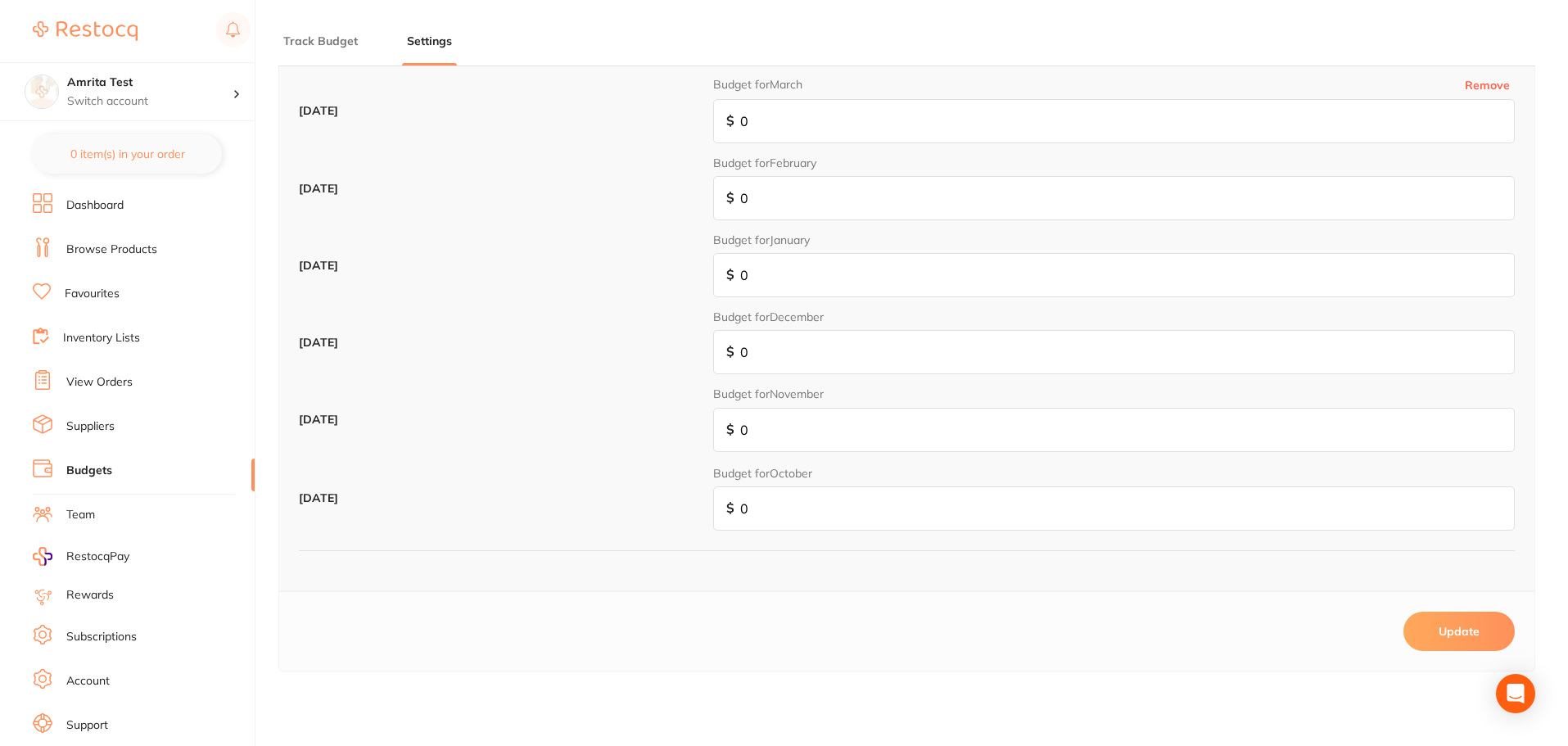
type input "5,000"
click at [823, 521] on input "0" at bounding box center [1115, 509] width 802 height 45
type input "3"
type input "30"
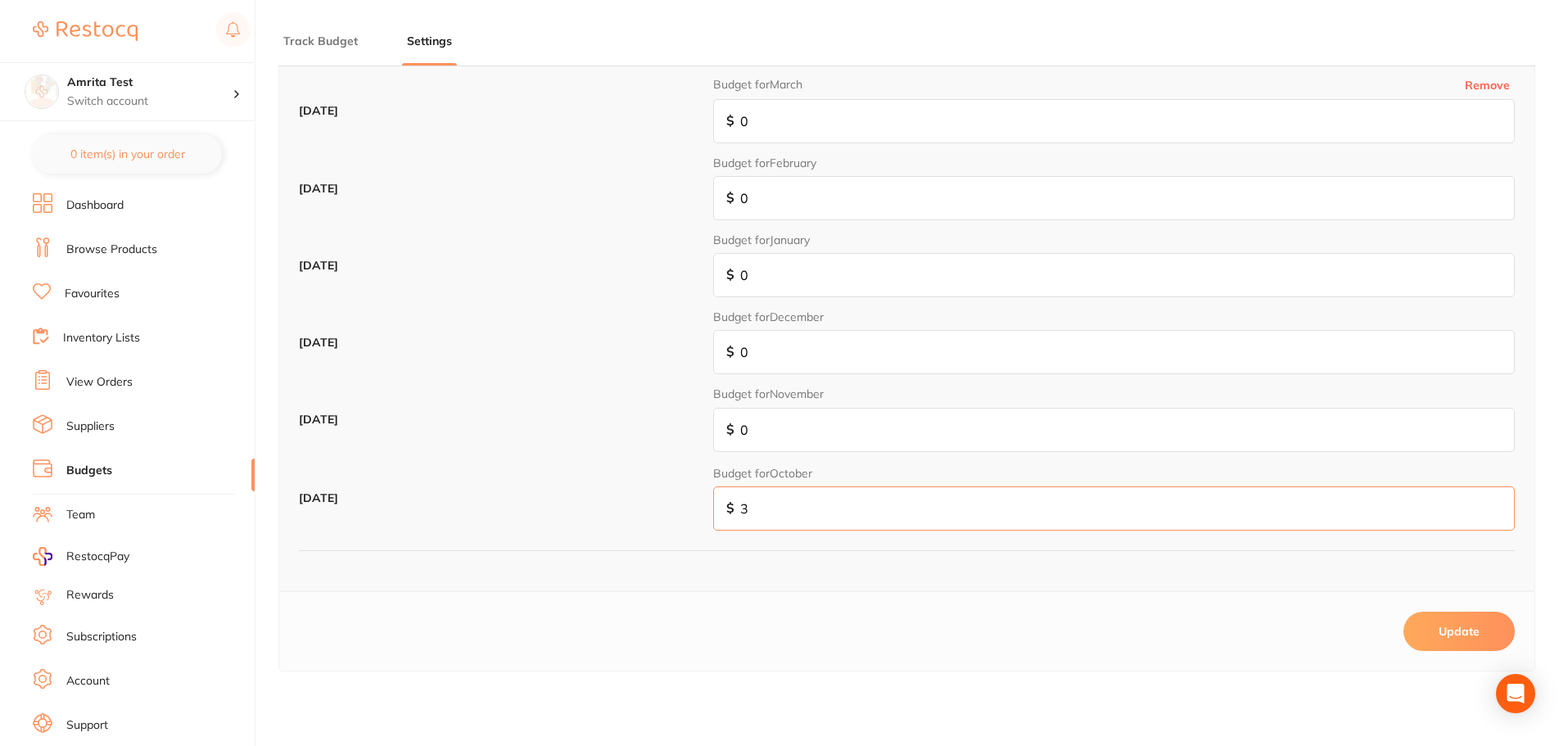
type input "30"
type input "3"
type input "0"
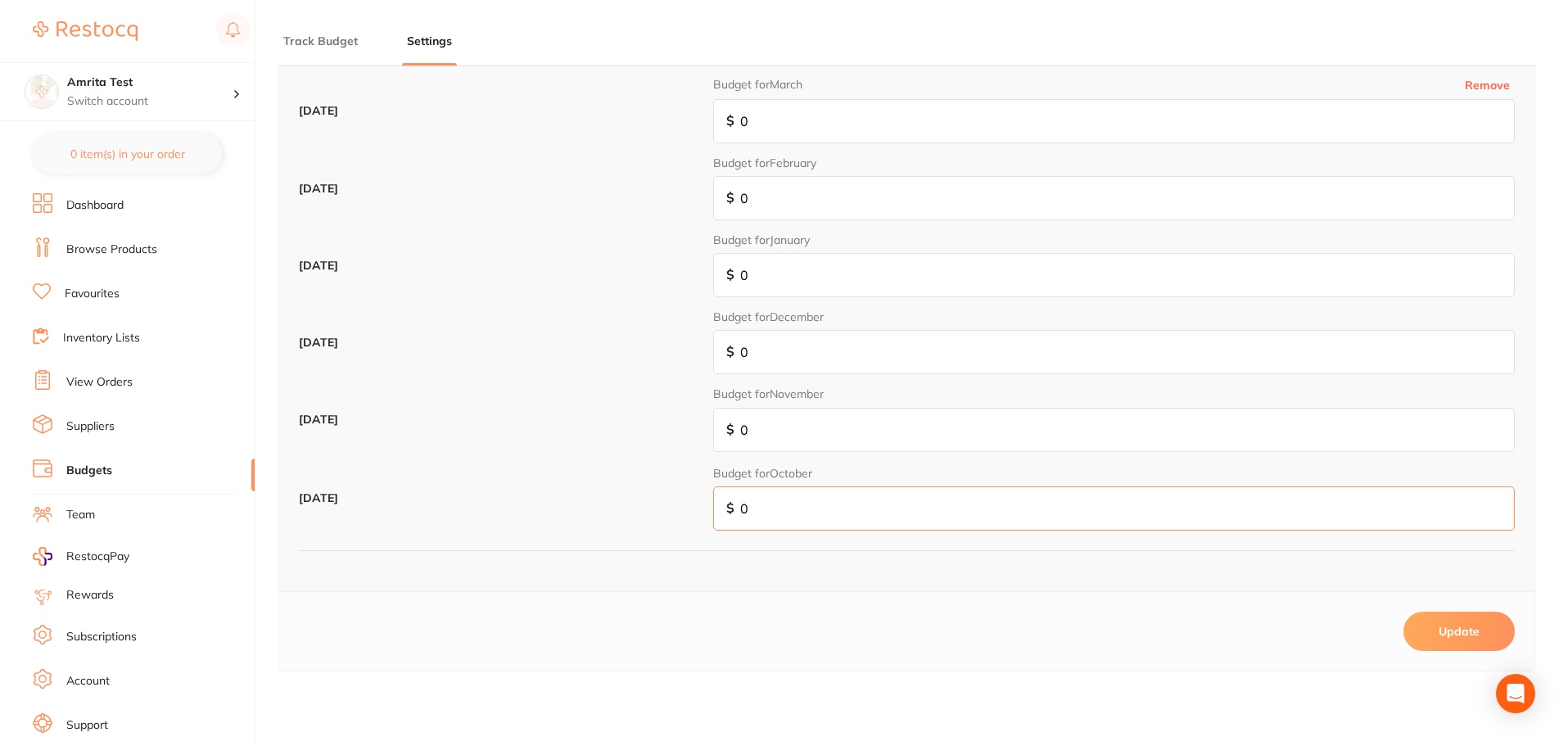
type input "4"
type input "45"
type input "450"
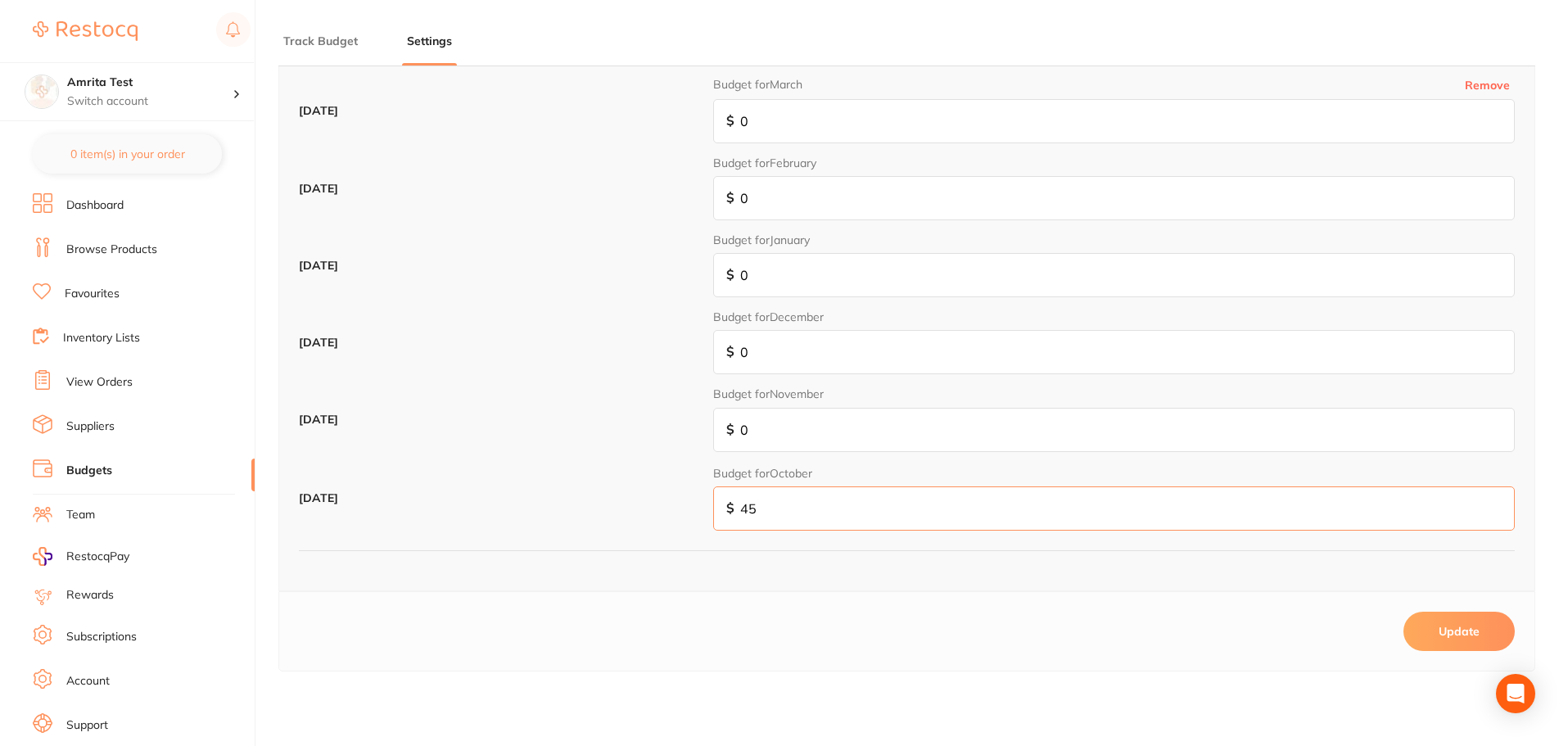
type input "450"
type input "4,500"
click at [886, 430] on input "0" at bounding box center [1115, 430] width 802 height 45
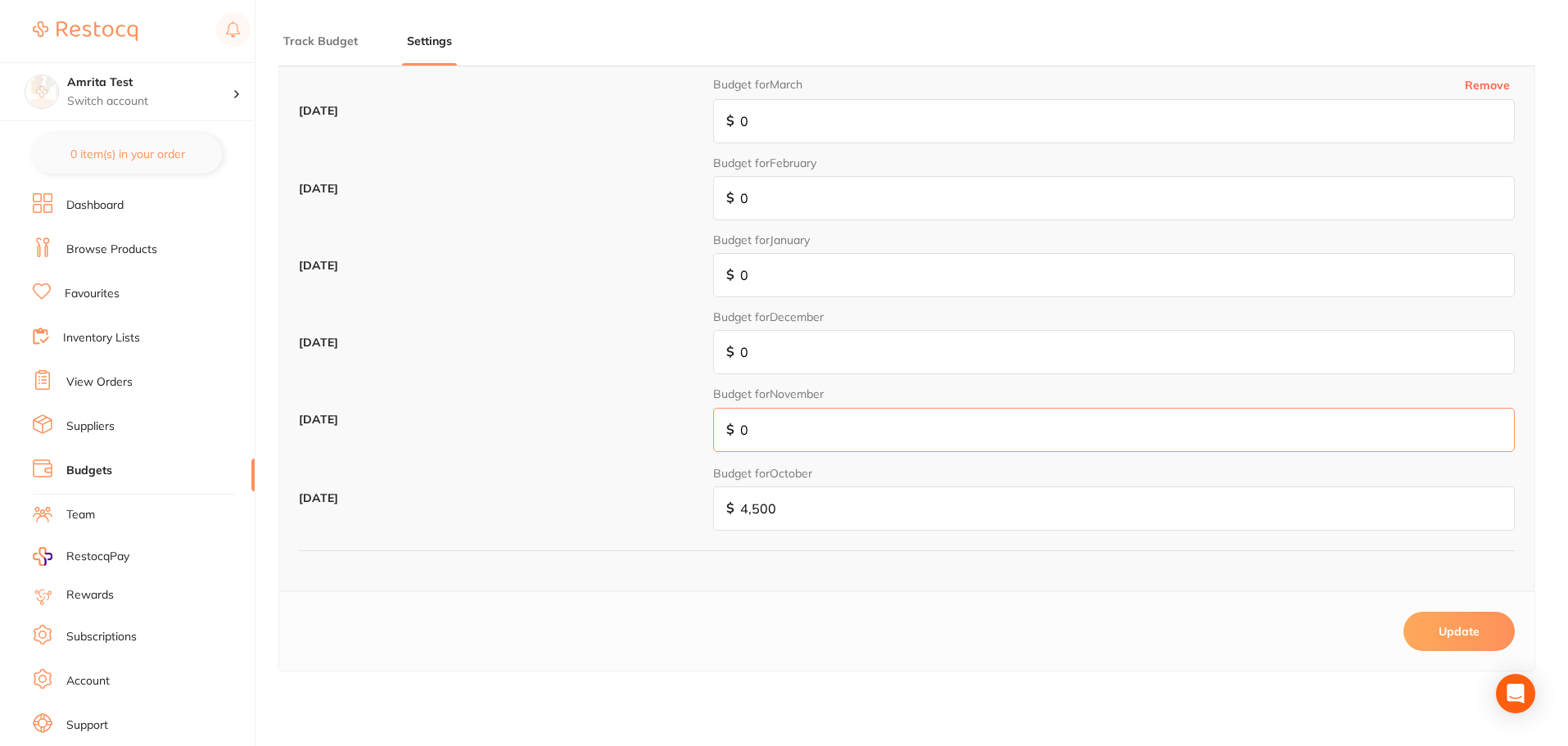
type input "4"
type input "40"
type input "400"
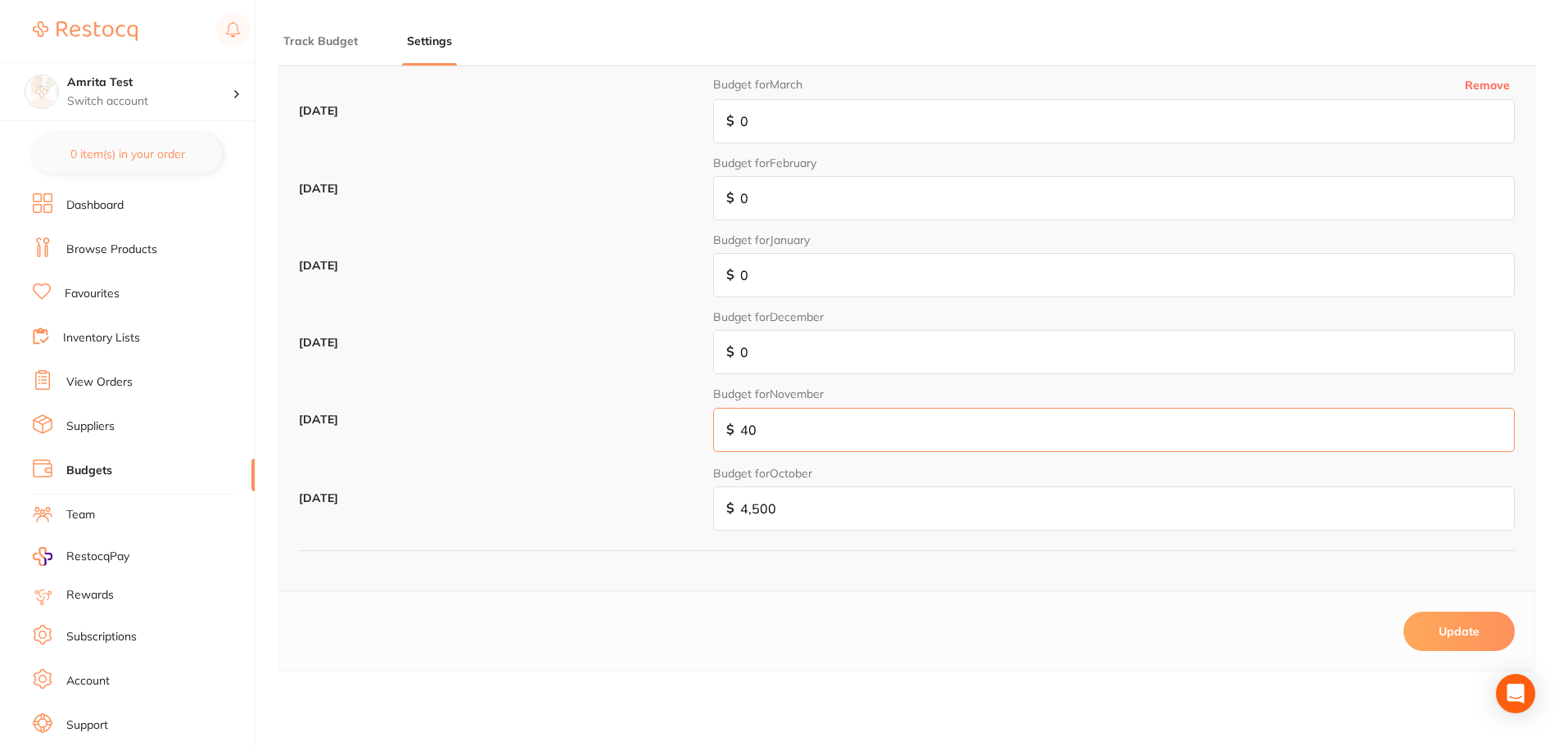
type input "400"
type input "4,000"
click at [847, 365] on input "0" at bounding box center [1115, 352] width 802 height 45
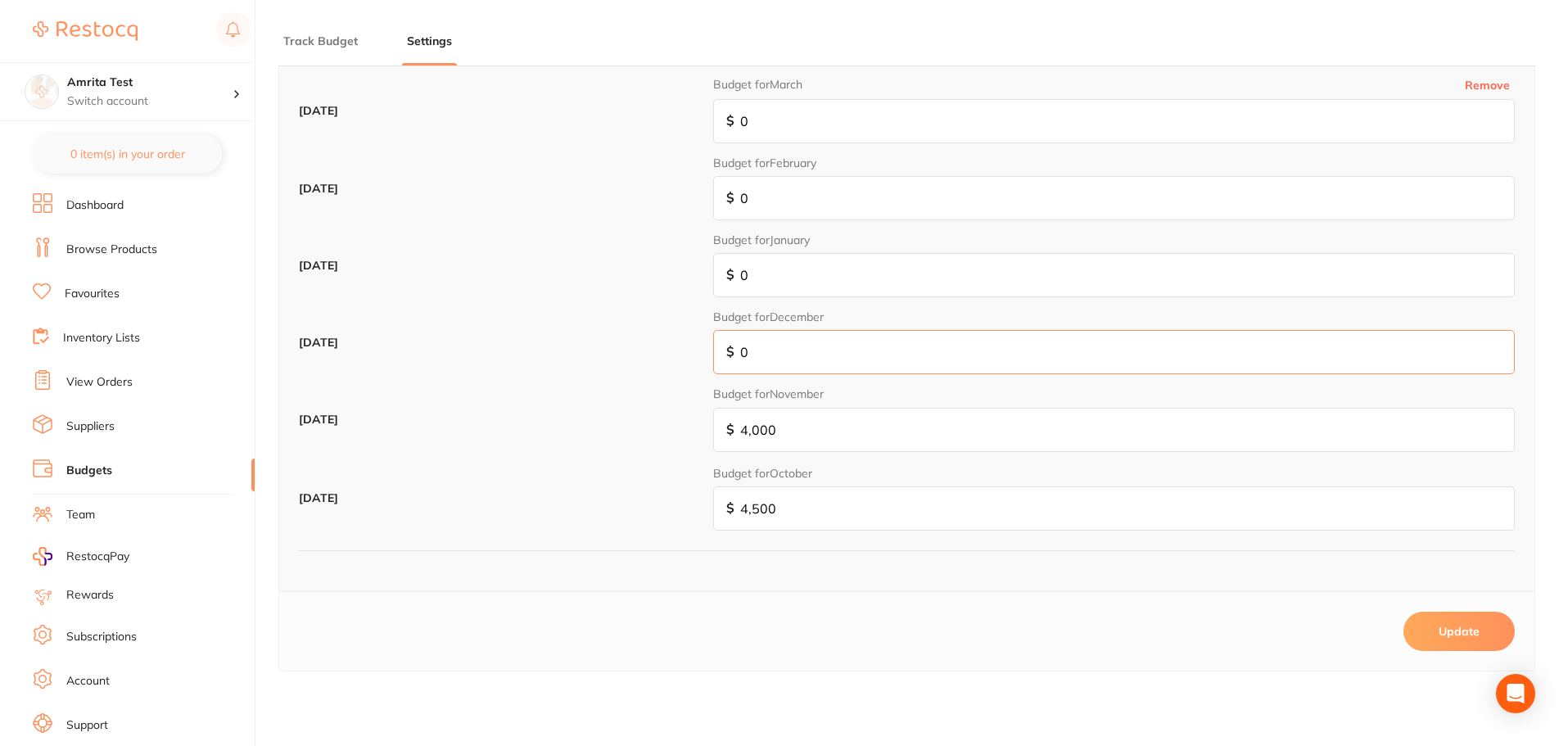
type input "3"
type input "35"
type input "350"
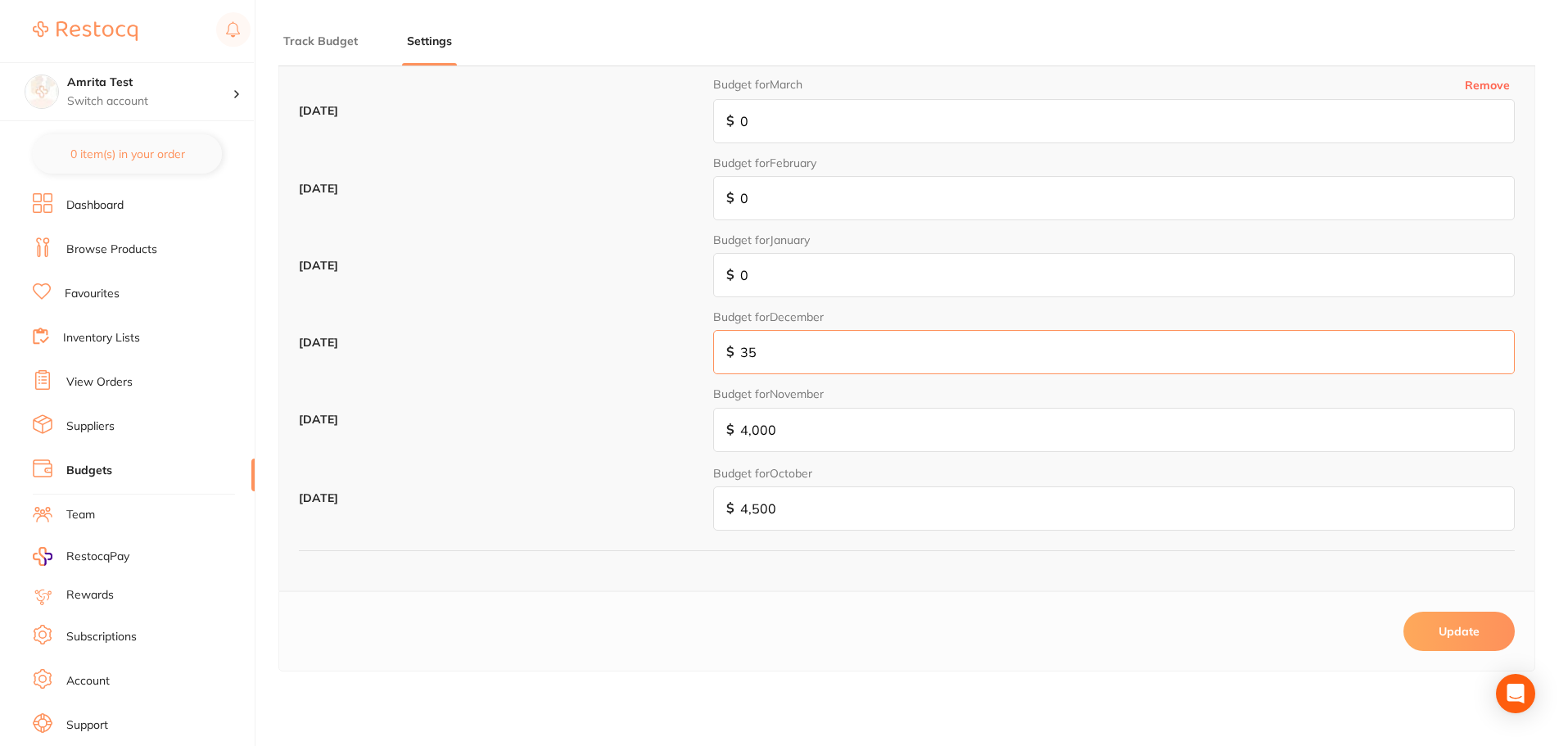
type input "350"
type input "3,500"
click at [853, 279] on input "0" at bounding box center [1115, 275] width 802 height 45
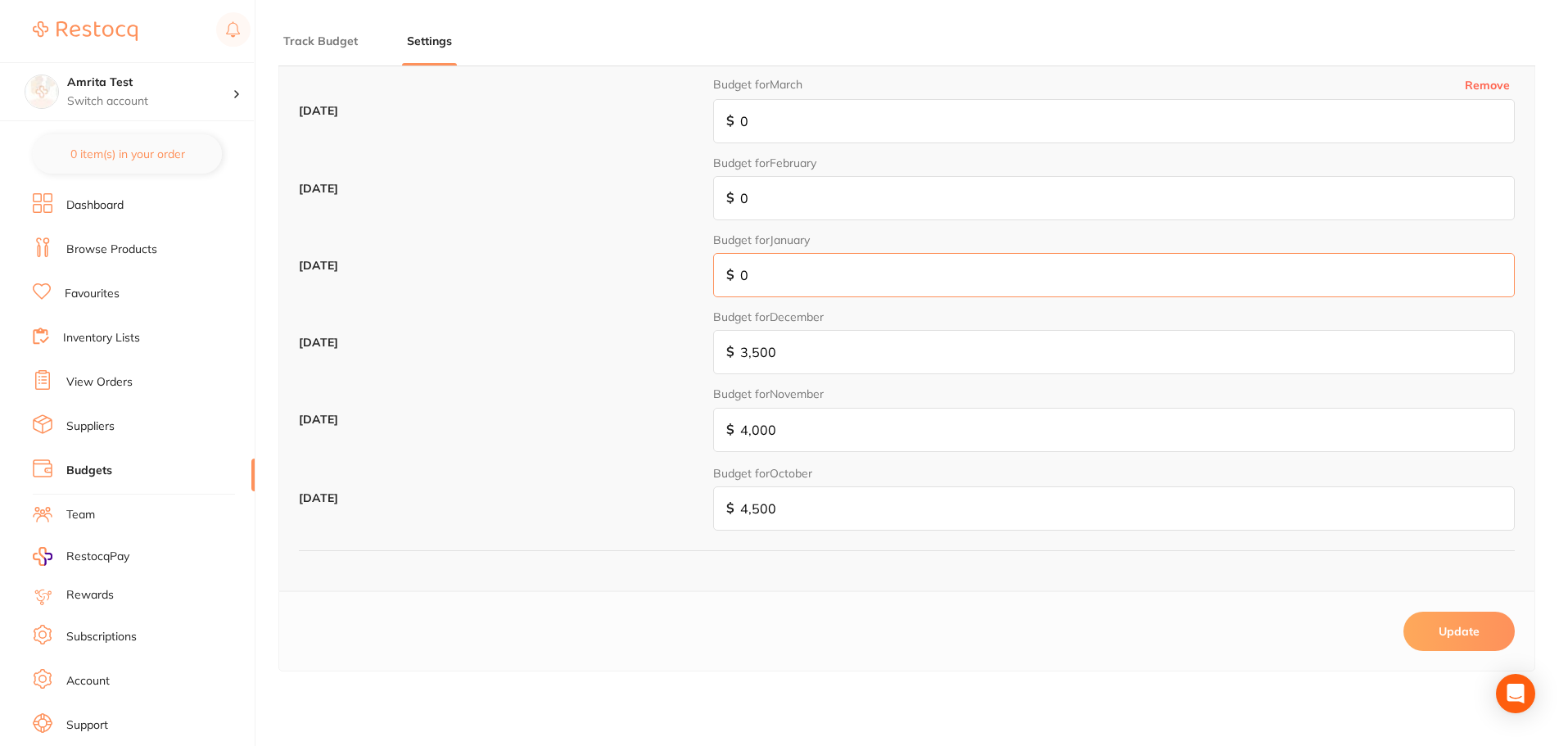
type input "3"
type input "30"
type input "300"
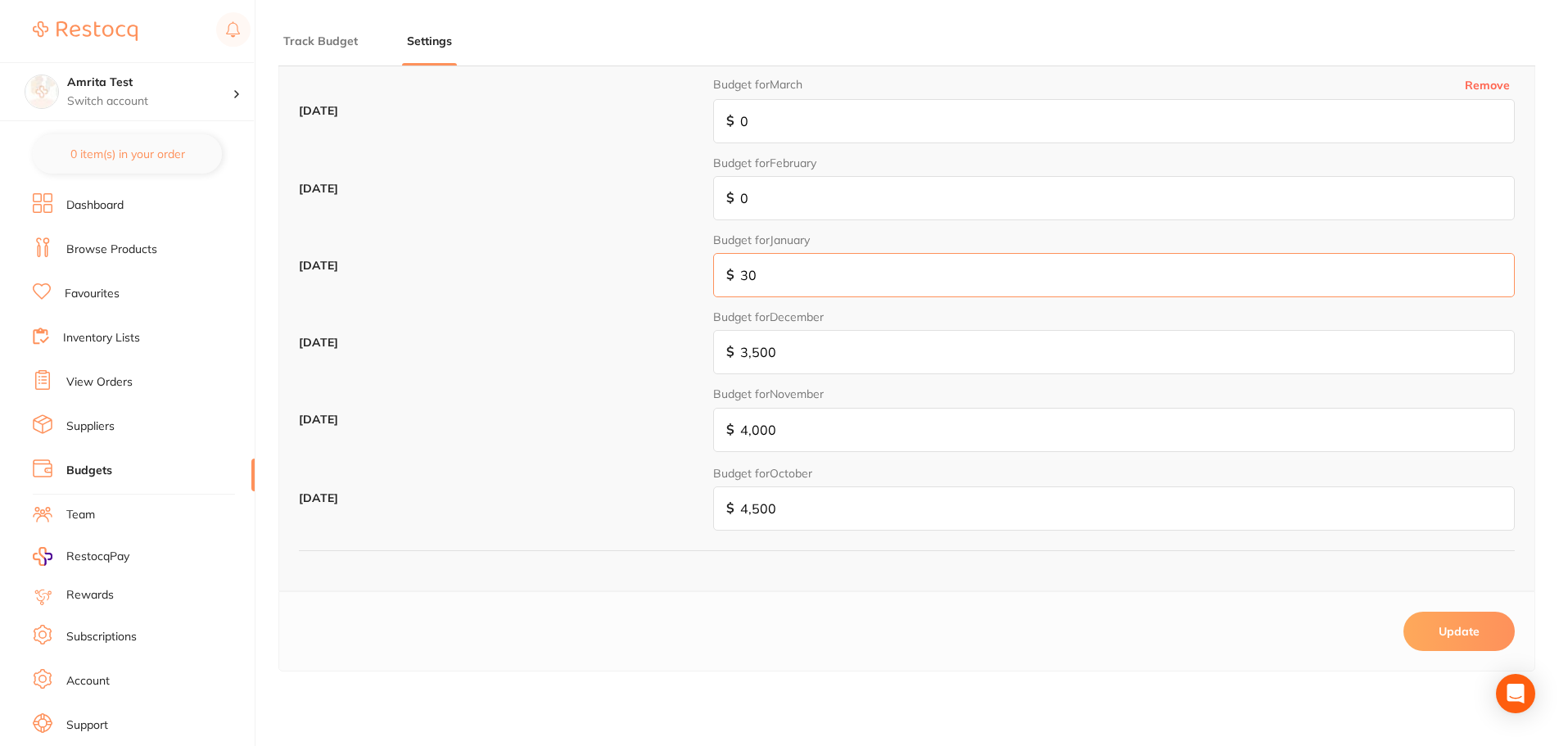
type input "300"
type input "3,000"
click at [837, 199] on input "0" at bounding box center [1115, 199] width 802 height 45
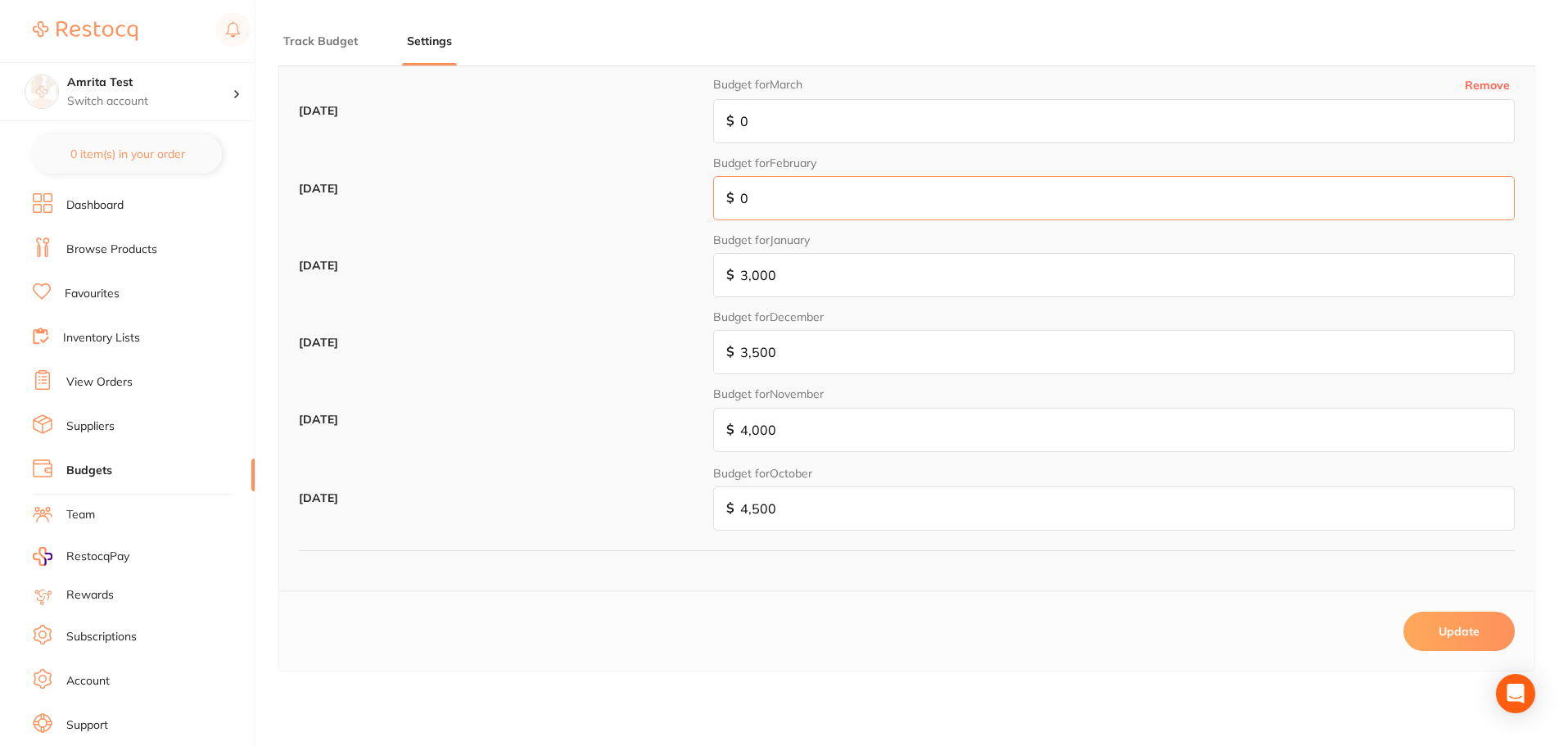
type input "2"
type input "20"
type input "200"
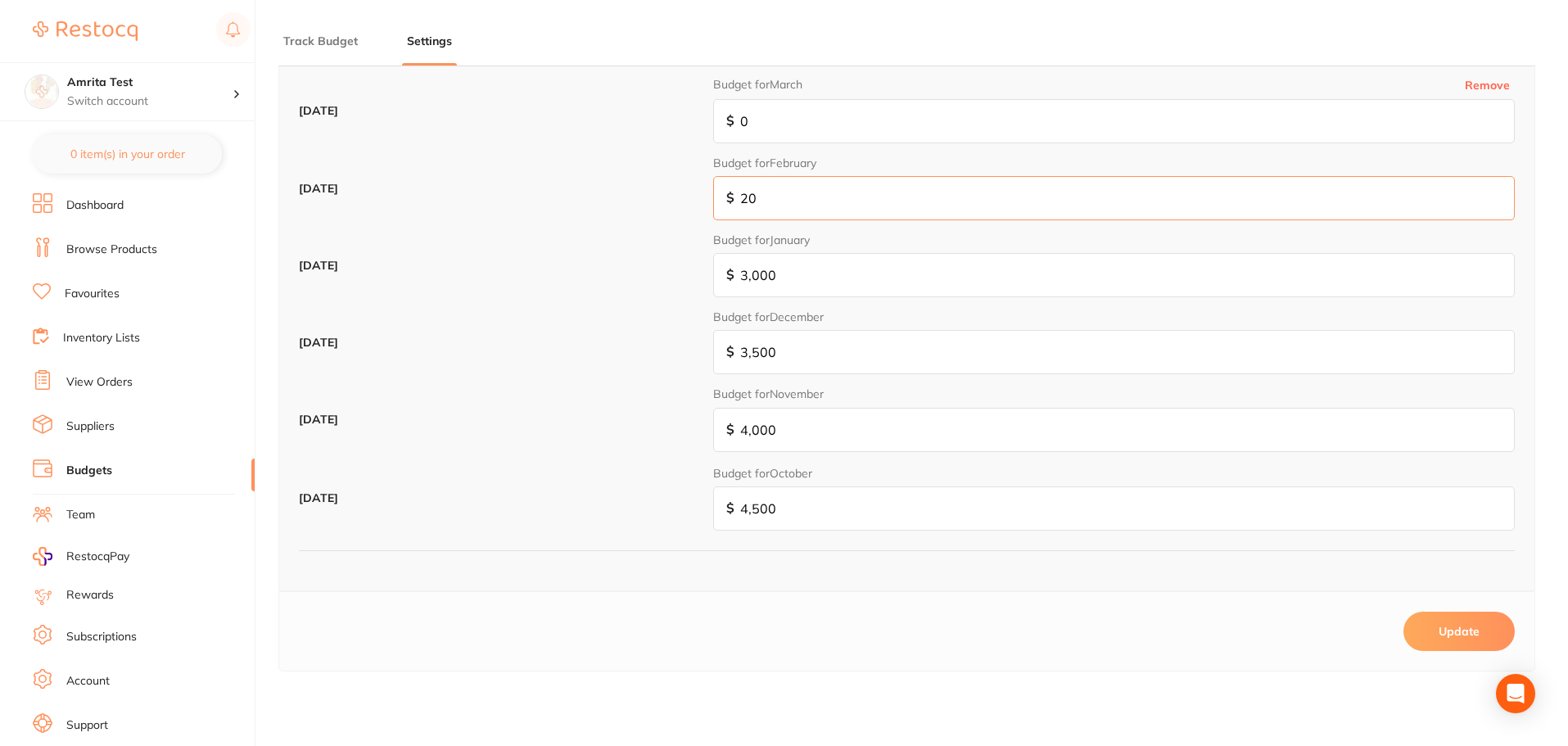
type input "200"
type input "2,000"
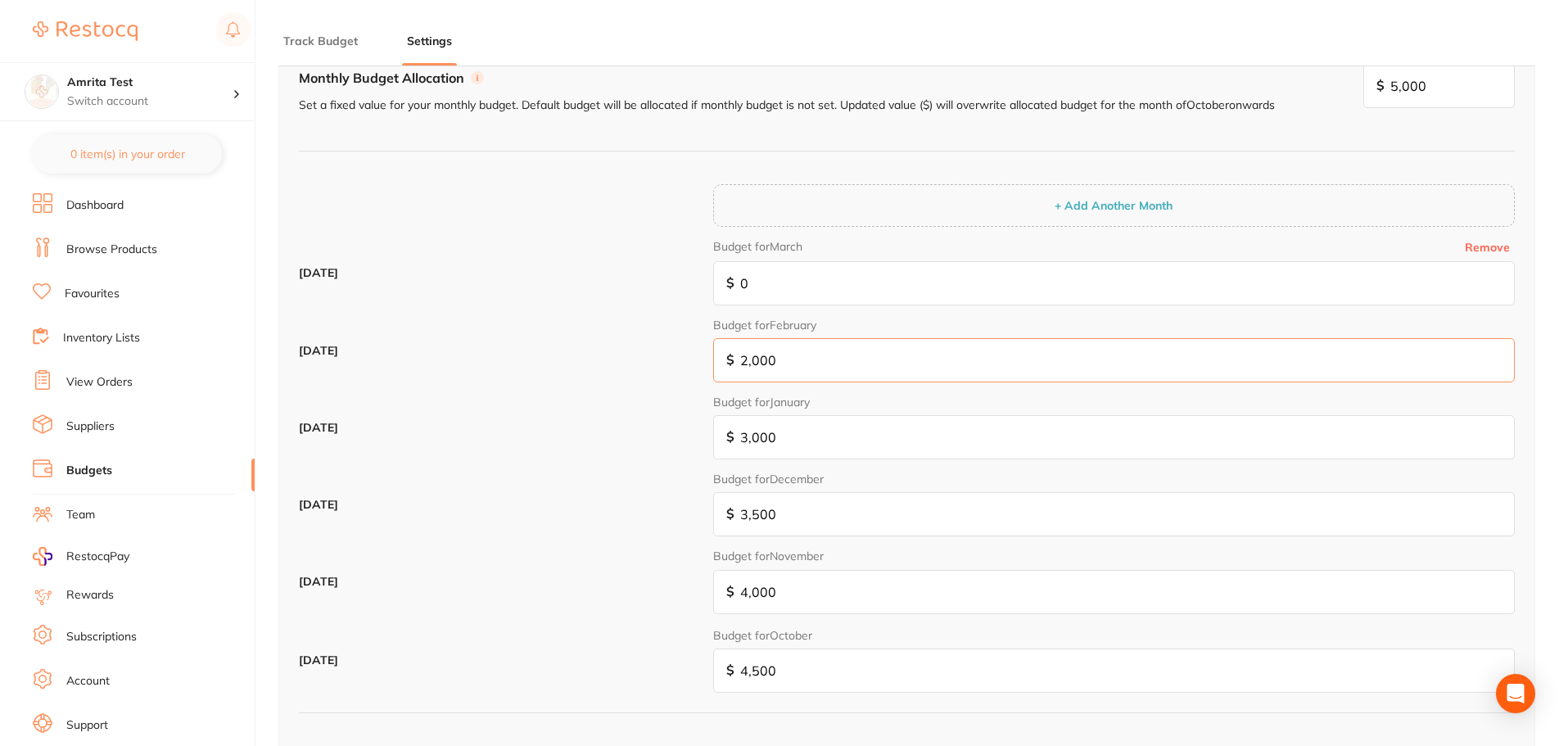
scroll to position [204, 0]
type input "2,000"
click at [799, 301] on input "0" at bounding box center [1115, 285] width 802 height 45
type input "1"
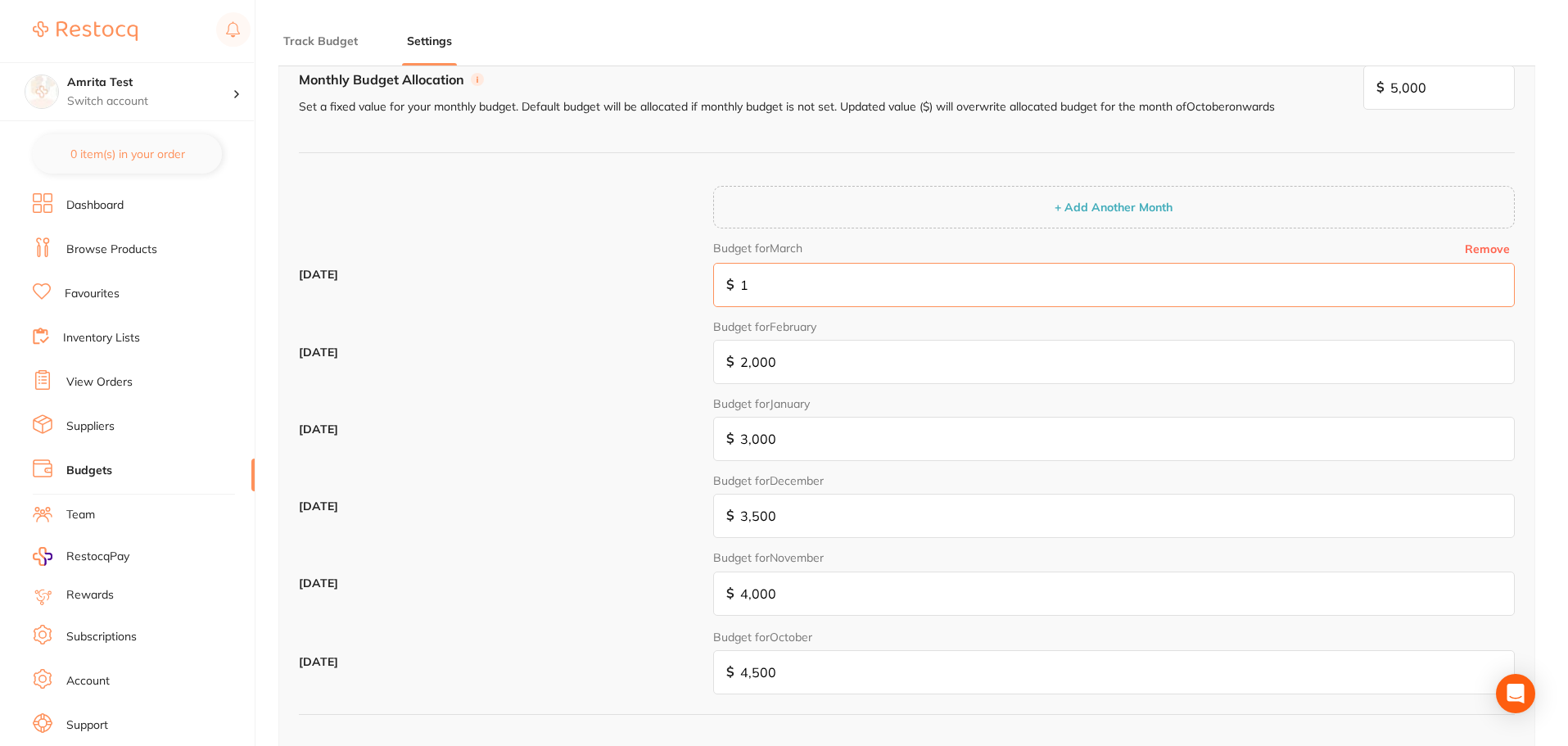
type input "10"
type input "100"
type input "1,000"
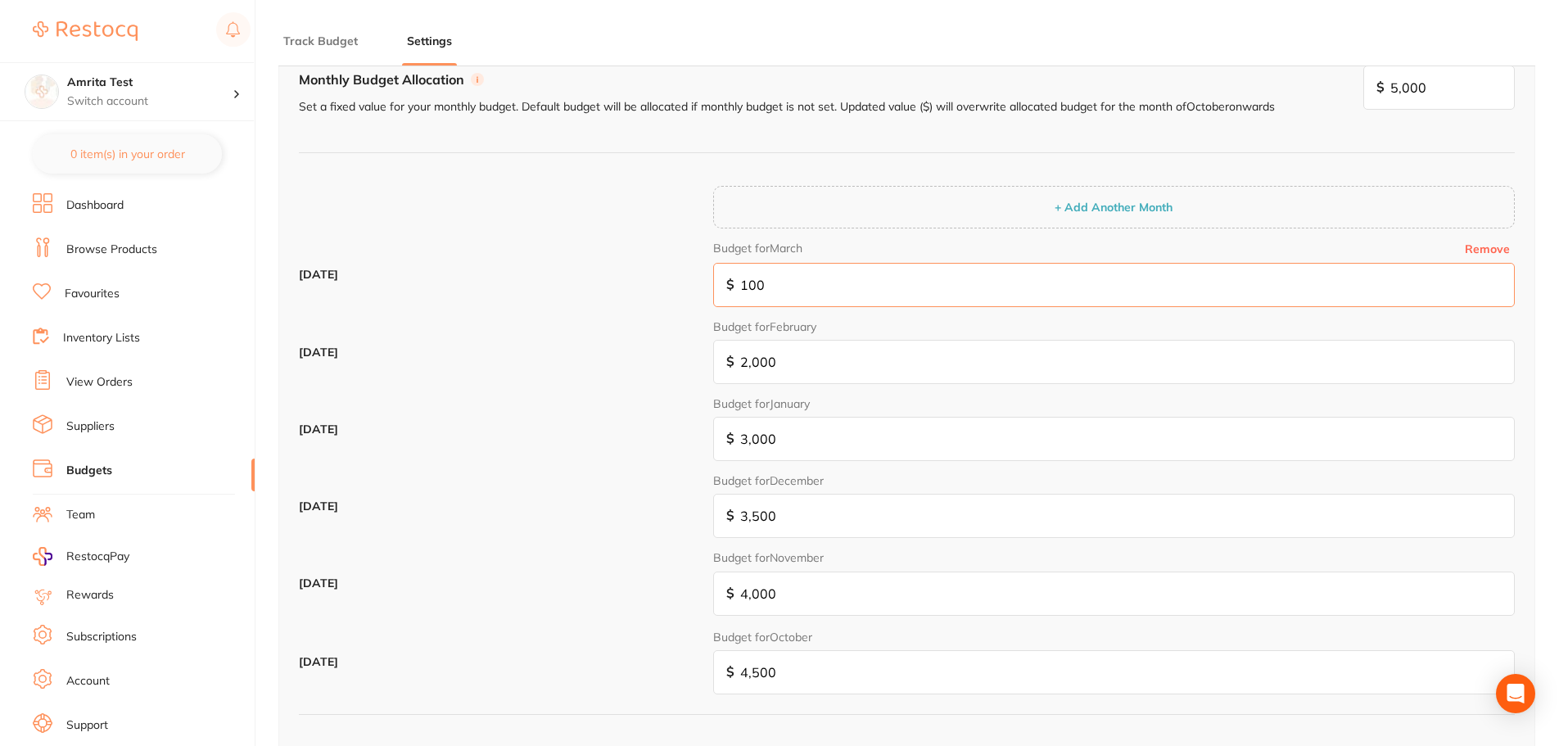
type input "1,000"
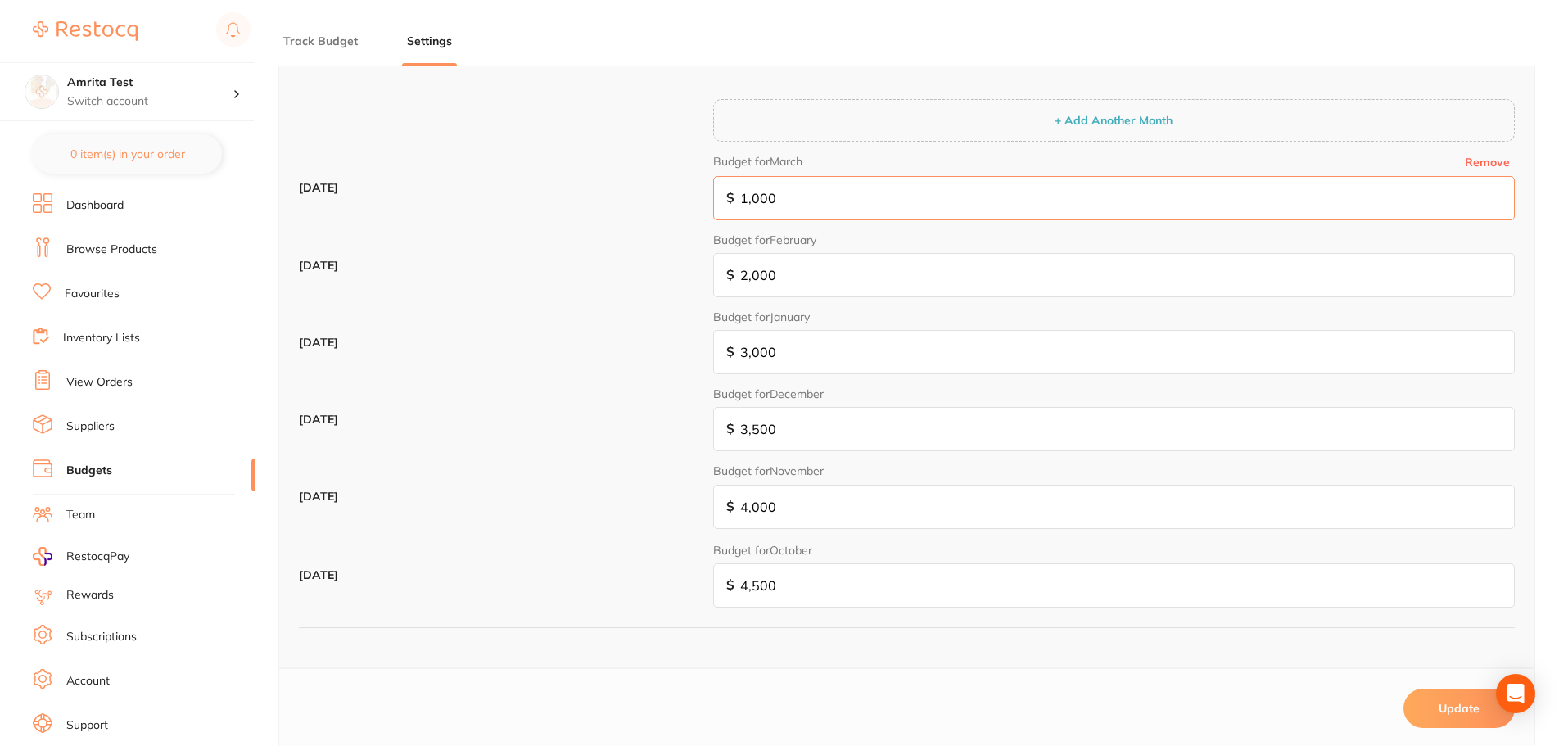
scroll to position [368, 0]
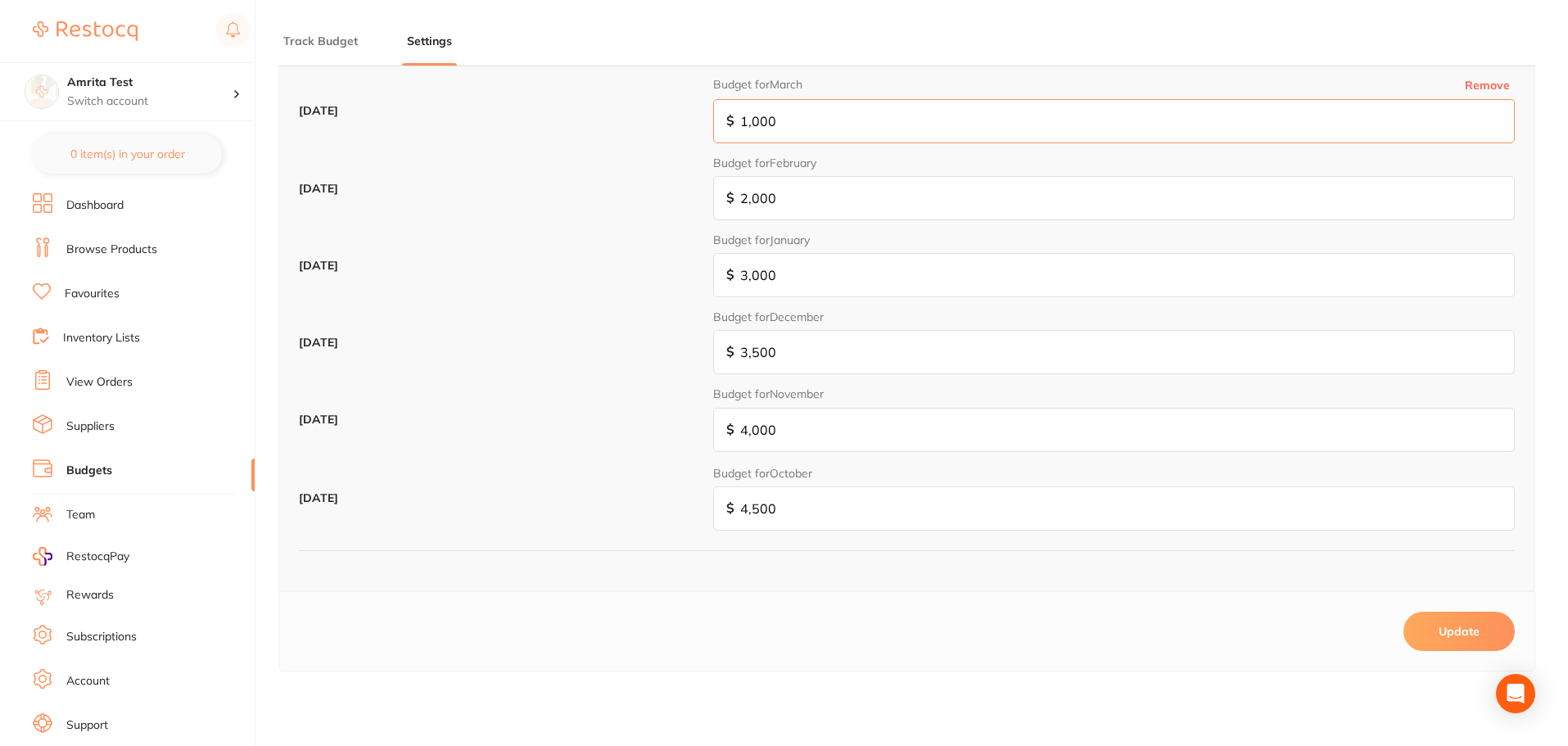
type input "1,000"
click at [1447, 640] on button "Update" at bounding box center [1458, 632] width 111 height 39
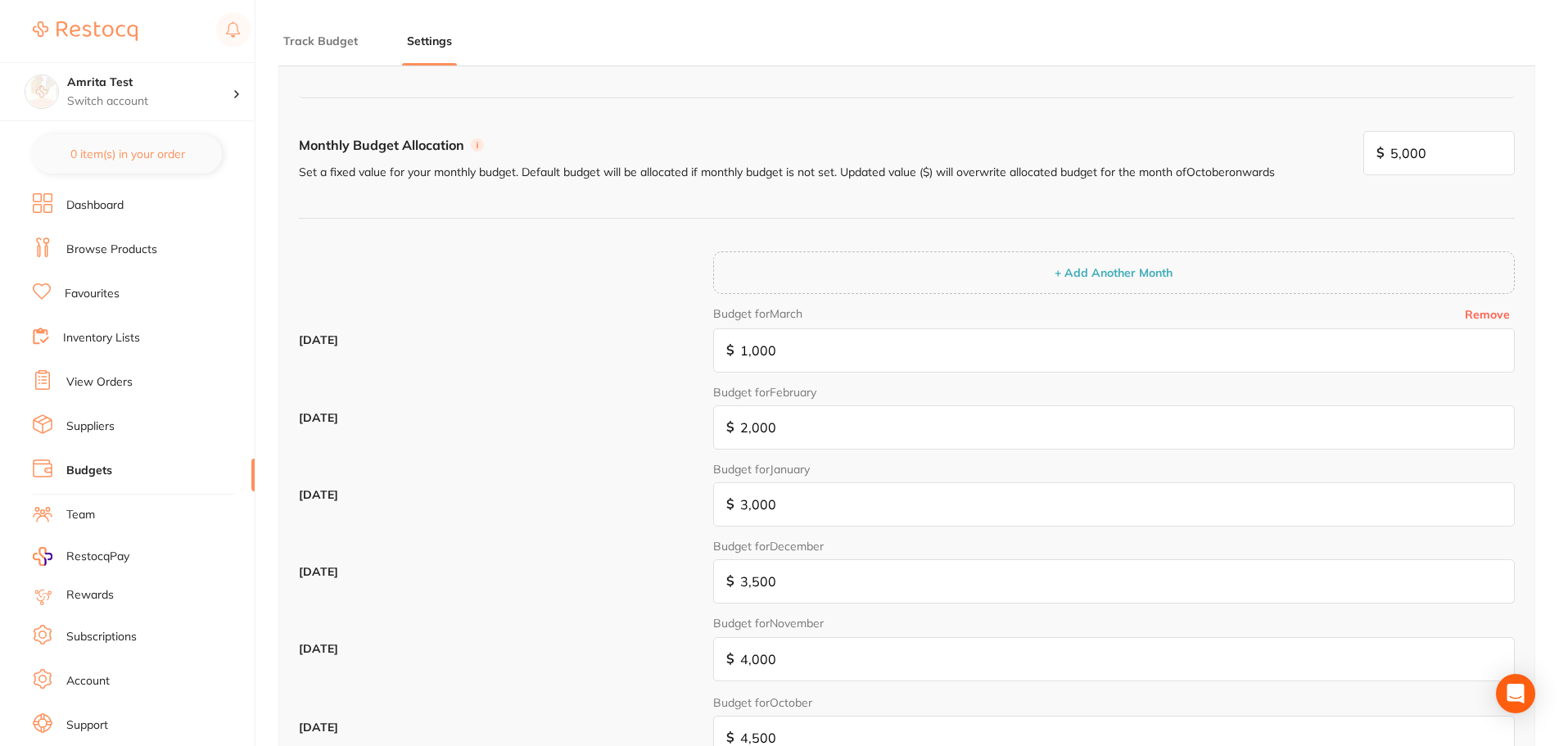
scroll to position [0, 0]
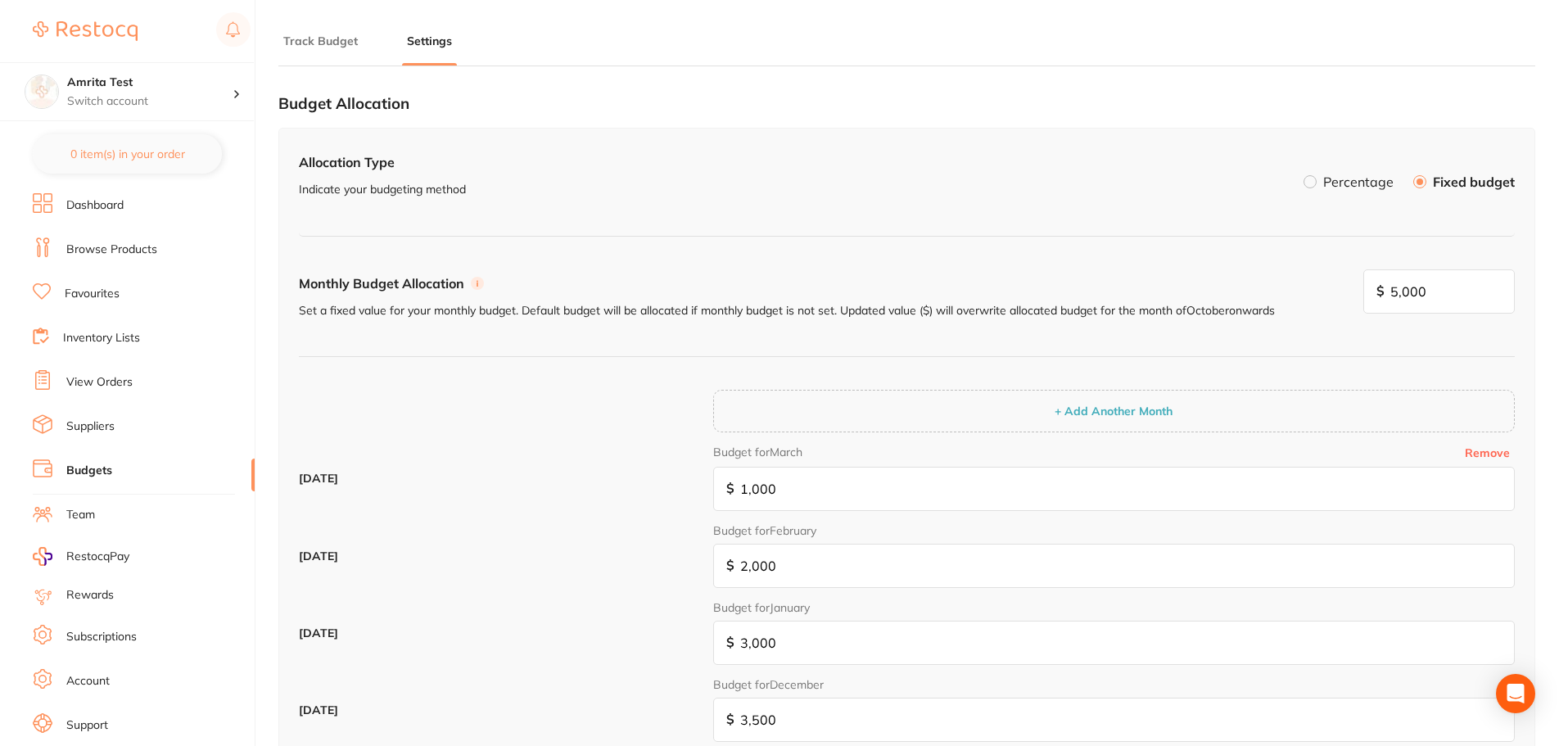
click at [325, 57] on li "Track Budget" at bounding box center [321, 49] width 85 height 33
click at [330, 47] on button "Track Budget" at bounding box center [321, 41] width 85 height 15
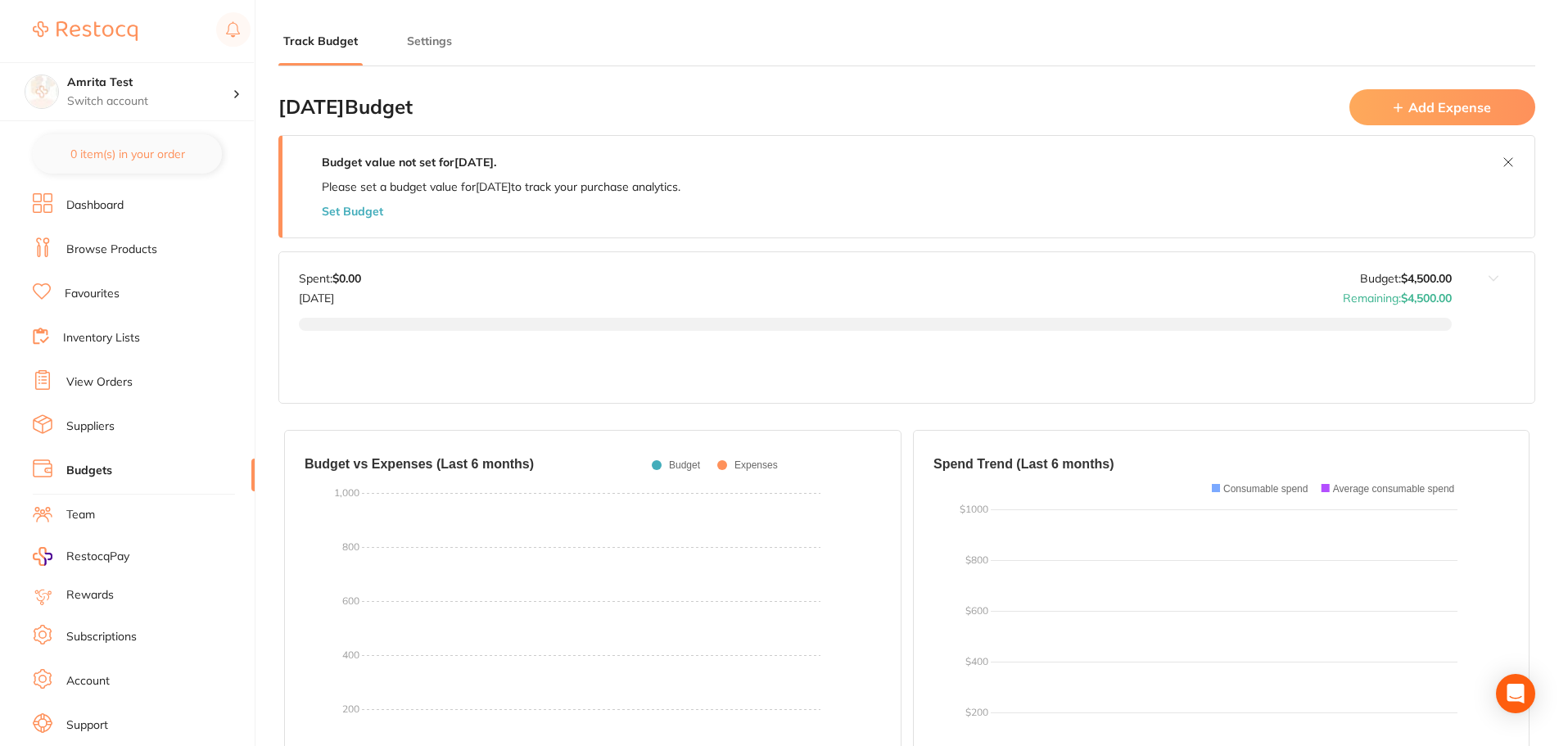
click at [1385, 95] on button "Add Expense" at bounding box center [1442, 107] width 186 height 36
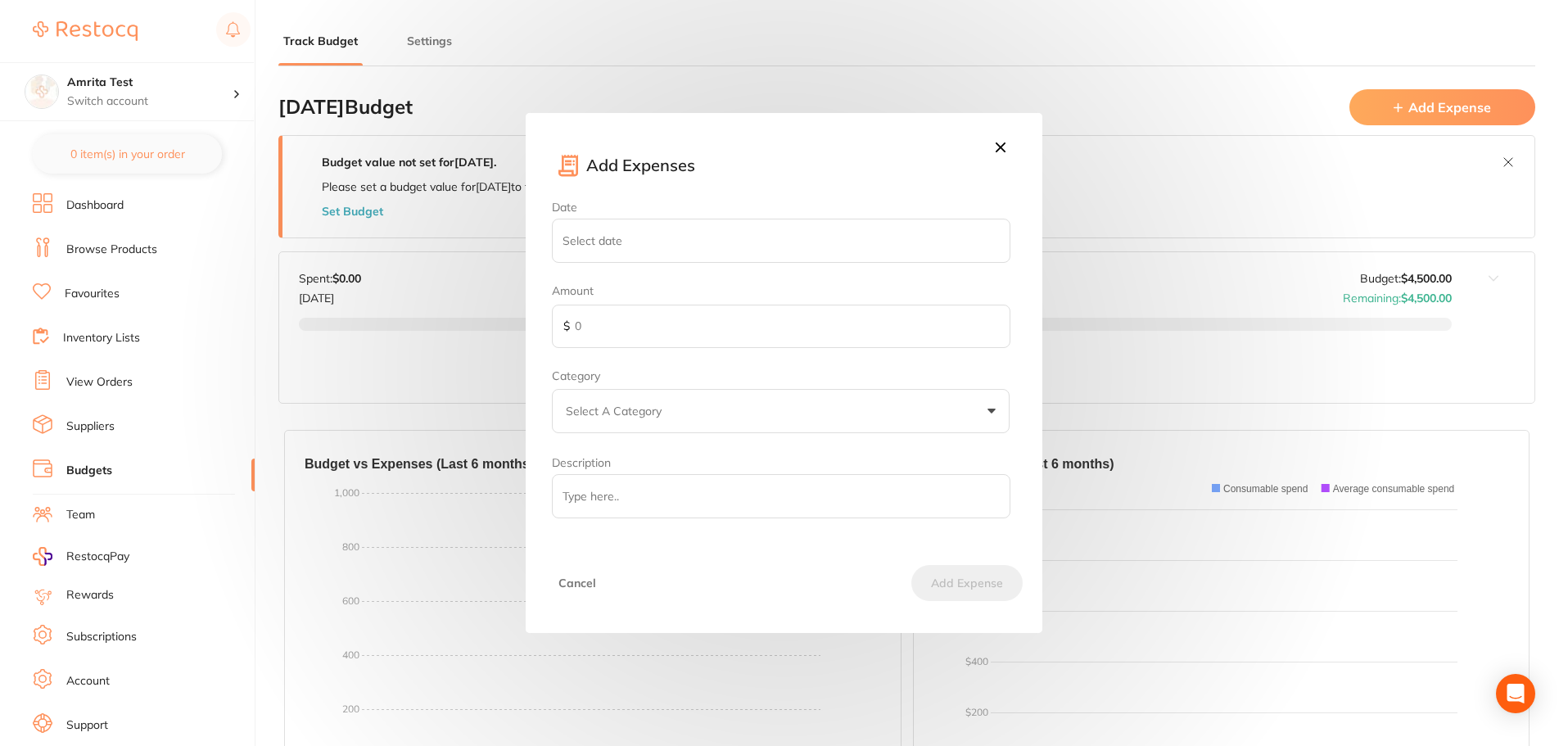
click at [687, 233] on input "Date" at bounding box center [781, 241] width 458 height 45
select select "9"
type input "2025-10-13"
click at [658, 332] on input "text" at bounding box center [781, 327] width 458 height 45
type input "150"
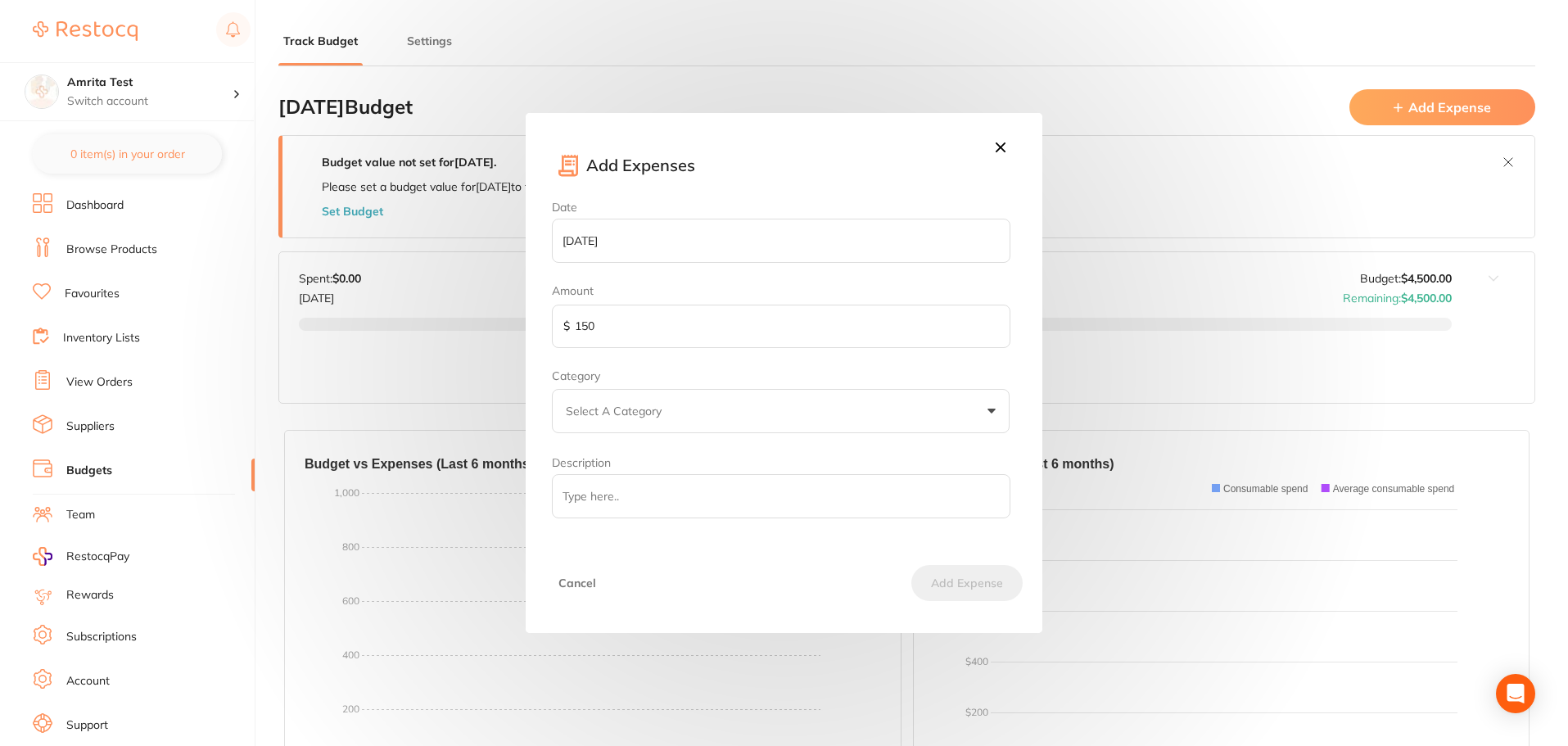
click at [628, 419] on p "Select A Category" at bounding box center [617, 411] width 102 height 16
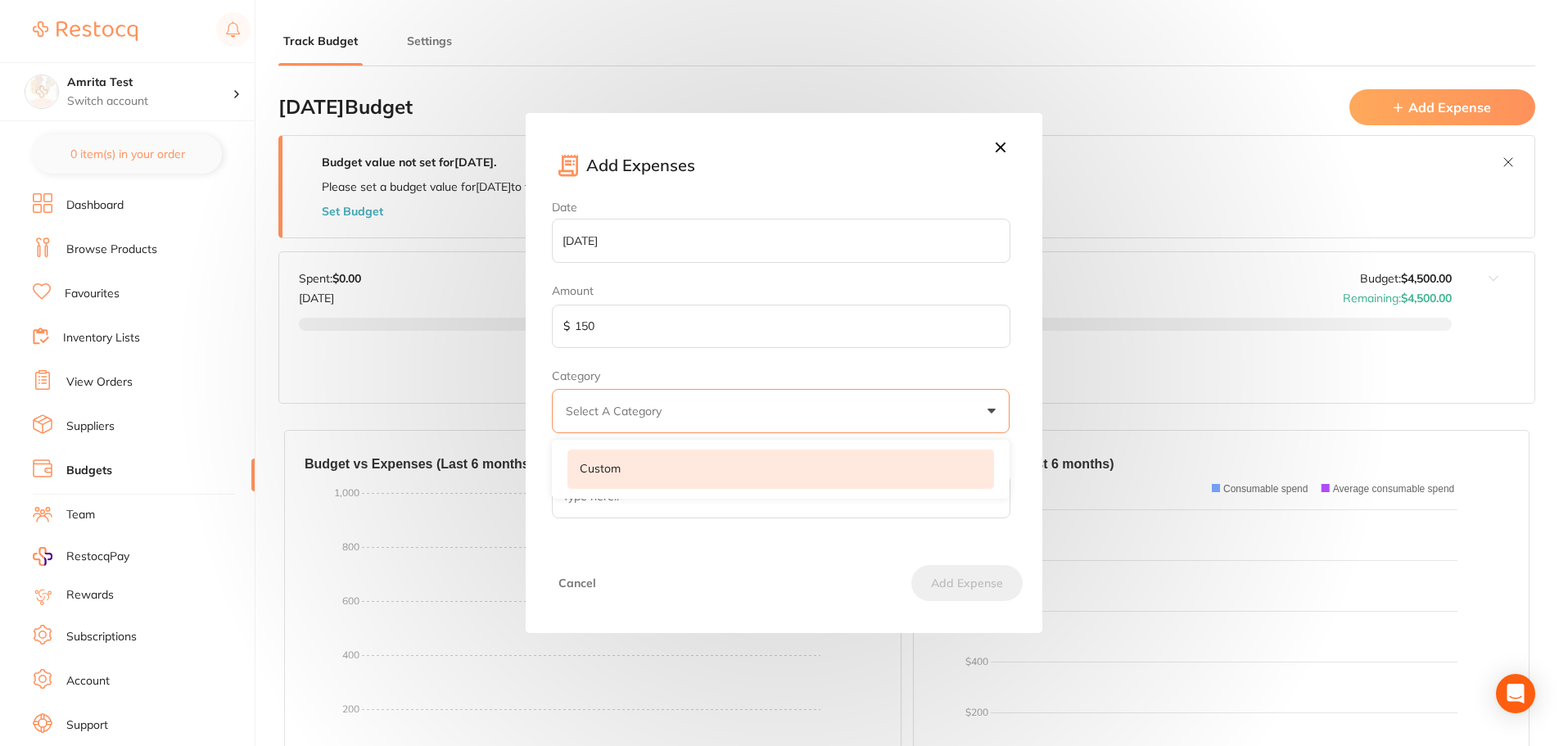
click at [630, 469] on li "Custom" at bounding box center [780, 470] width 427 height 39
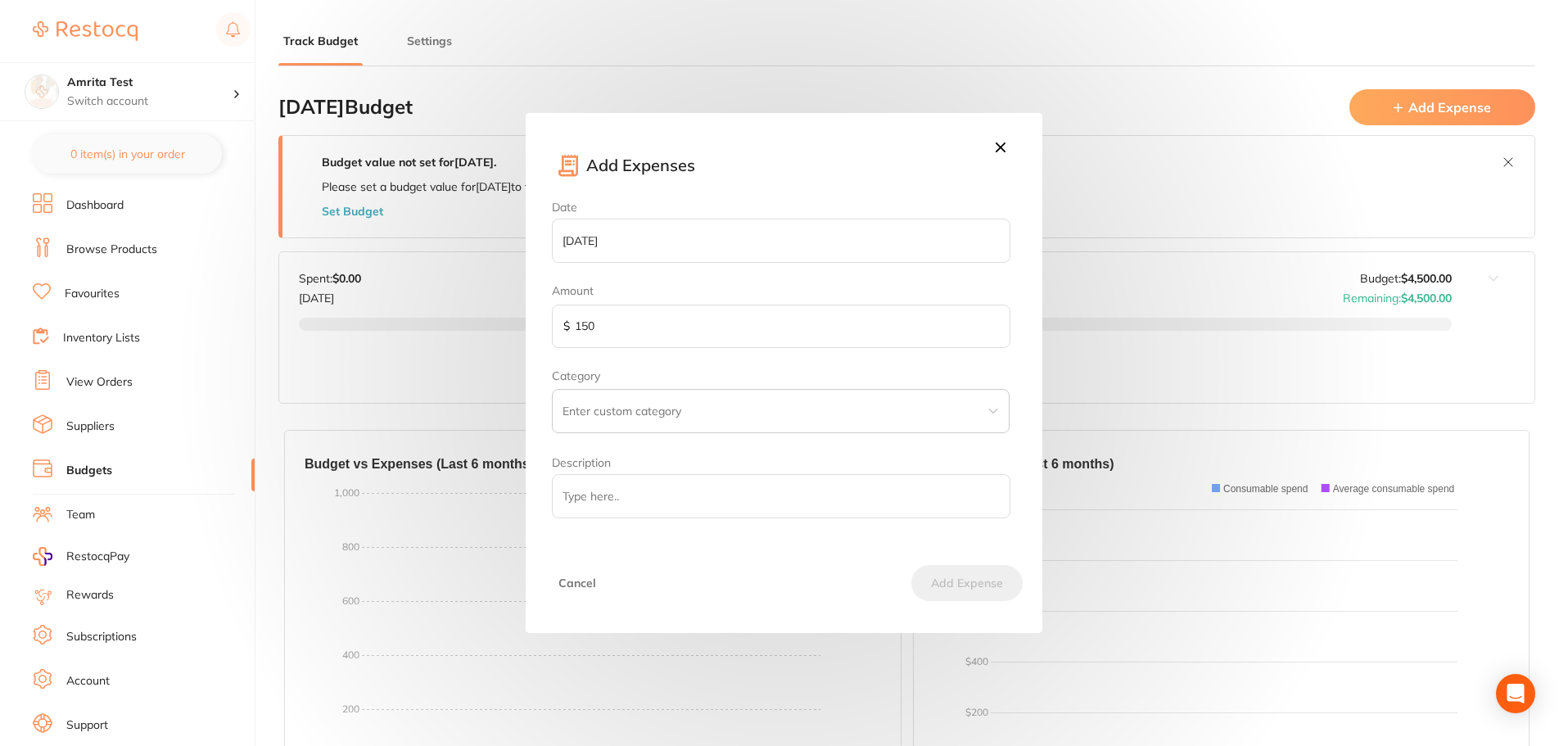
click at [661, 421] on input "text" at bounding box center [781, 412] width 458 height 45
type input "Test"
click at [672, 500] on input "Description" at bounding box center [781, 496] width 458 height 45
type input "Test"
click at [935, 571] on button "Add Expense" at bounding box center [967, 583] width 111 height 36
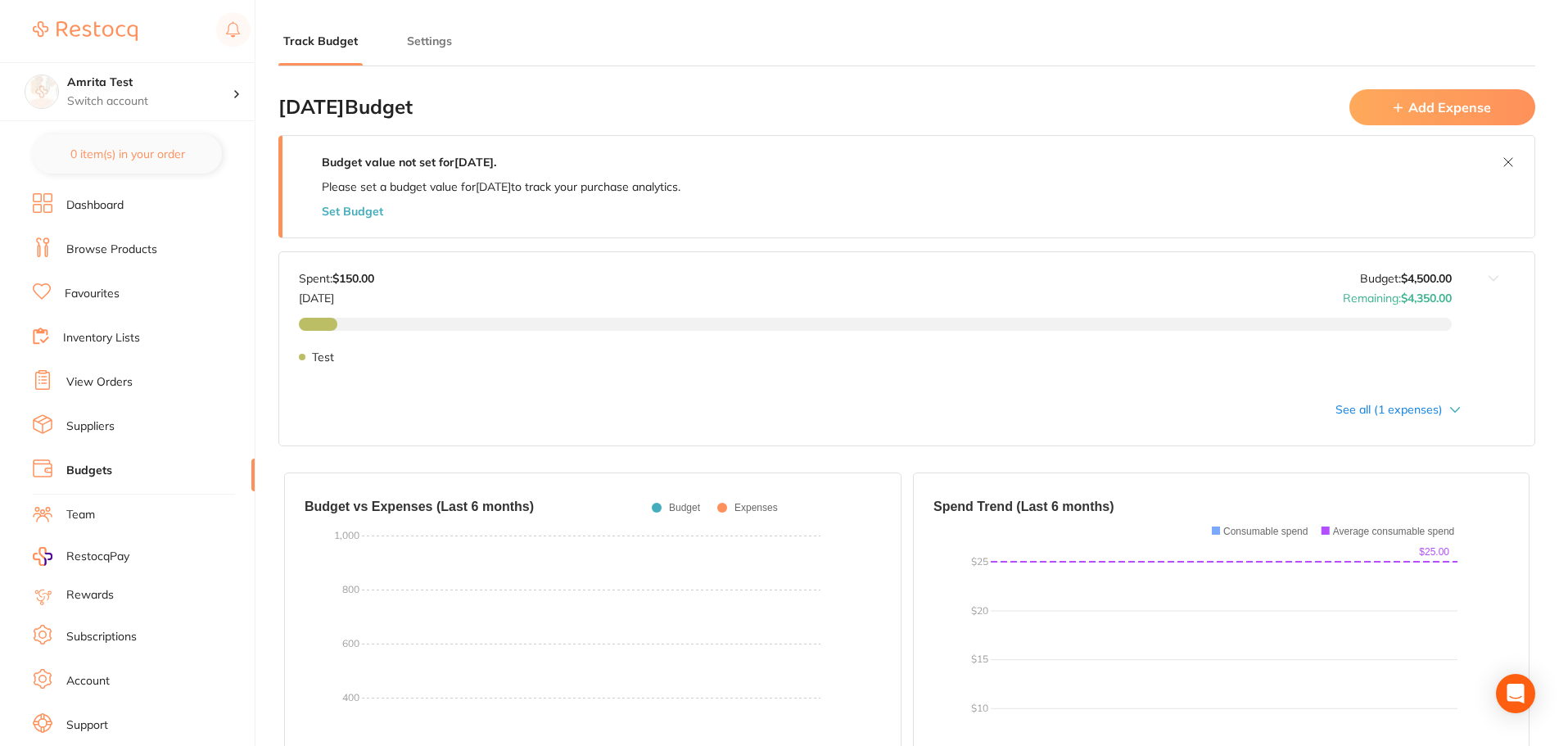
click at [361, 217] on button "Set Budget" at bounding box center [352, 211] width 61 height 13
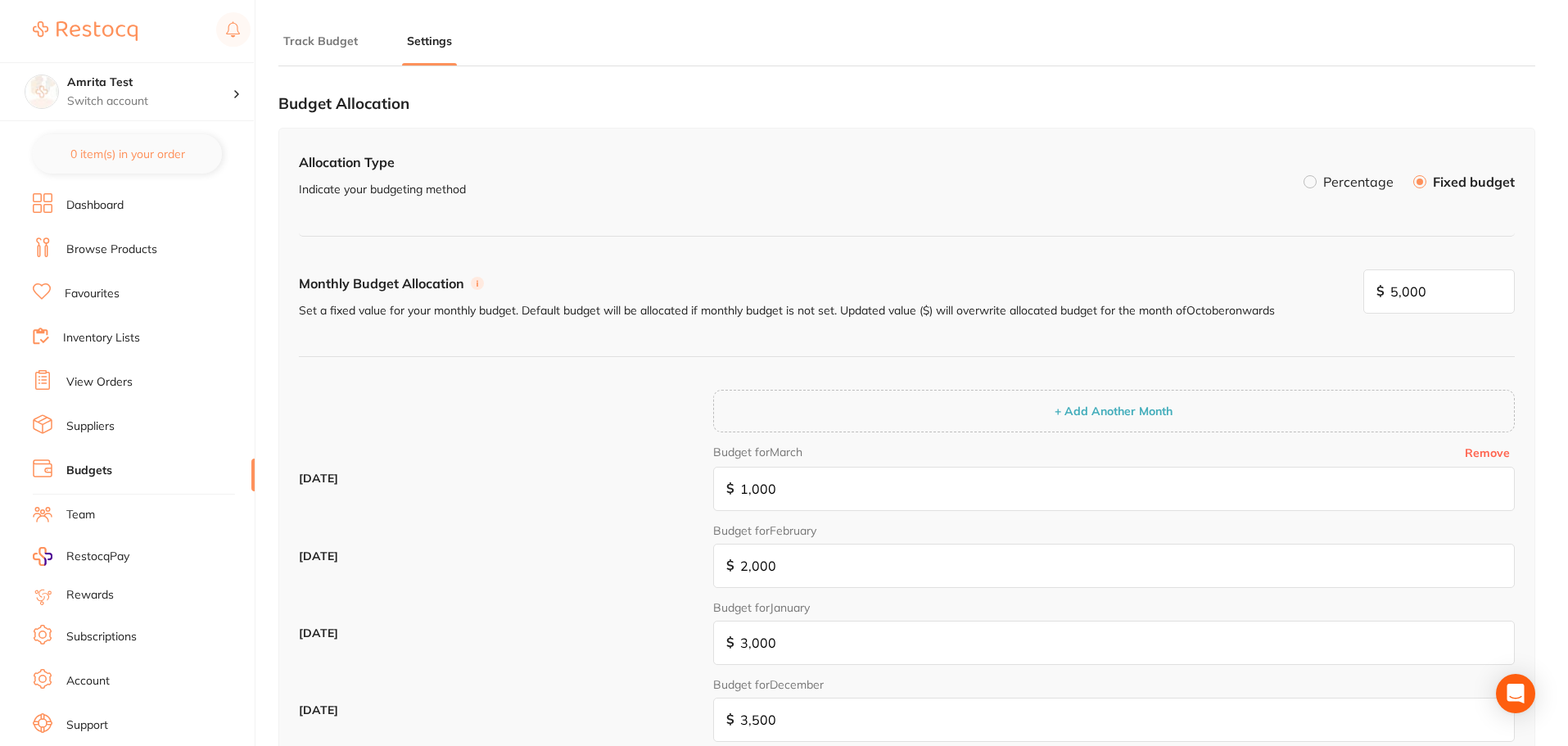
click at [330, 38] on button "Track Budget" at bounding box center [321, 41] width 85 height 15
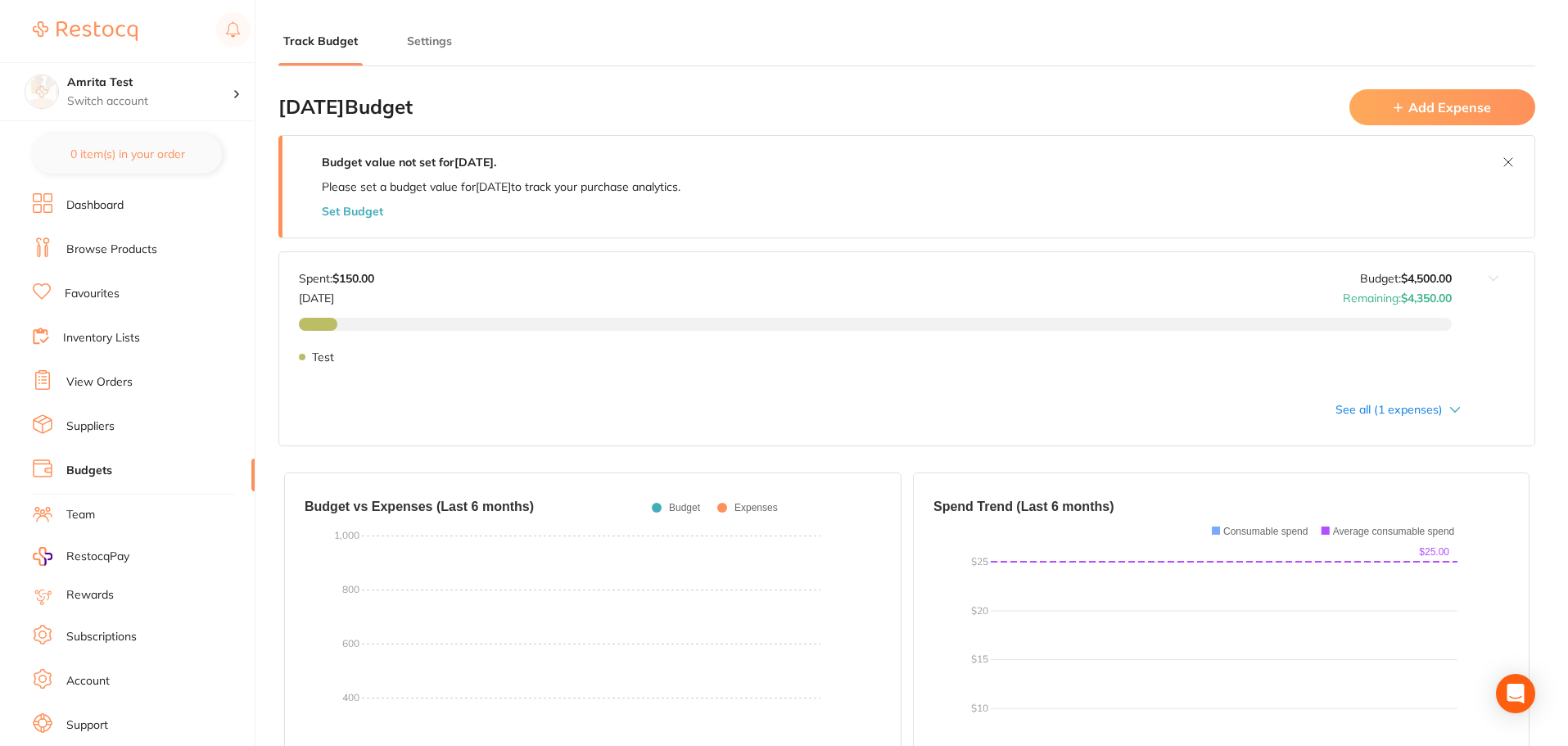
click at [1450, 86] on div "October 2025 Budget Add Expense" at bounding box center [907, 107] width 1257 height 55
click at [1443, 97] on button "Add Expense" at bounding box center [1442, 107] width 186 height 36
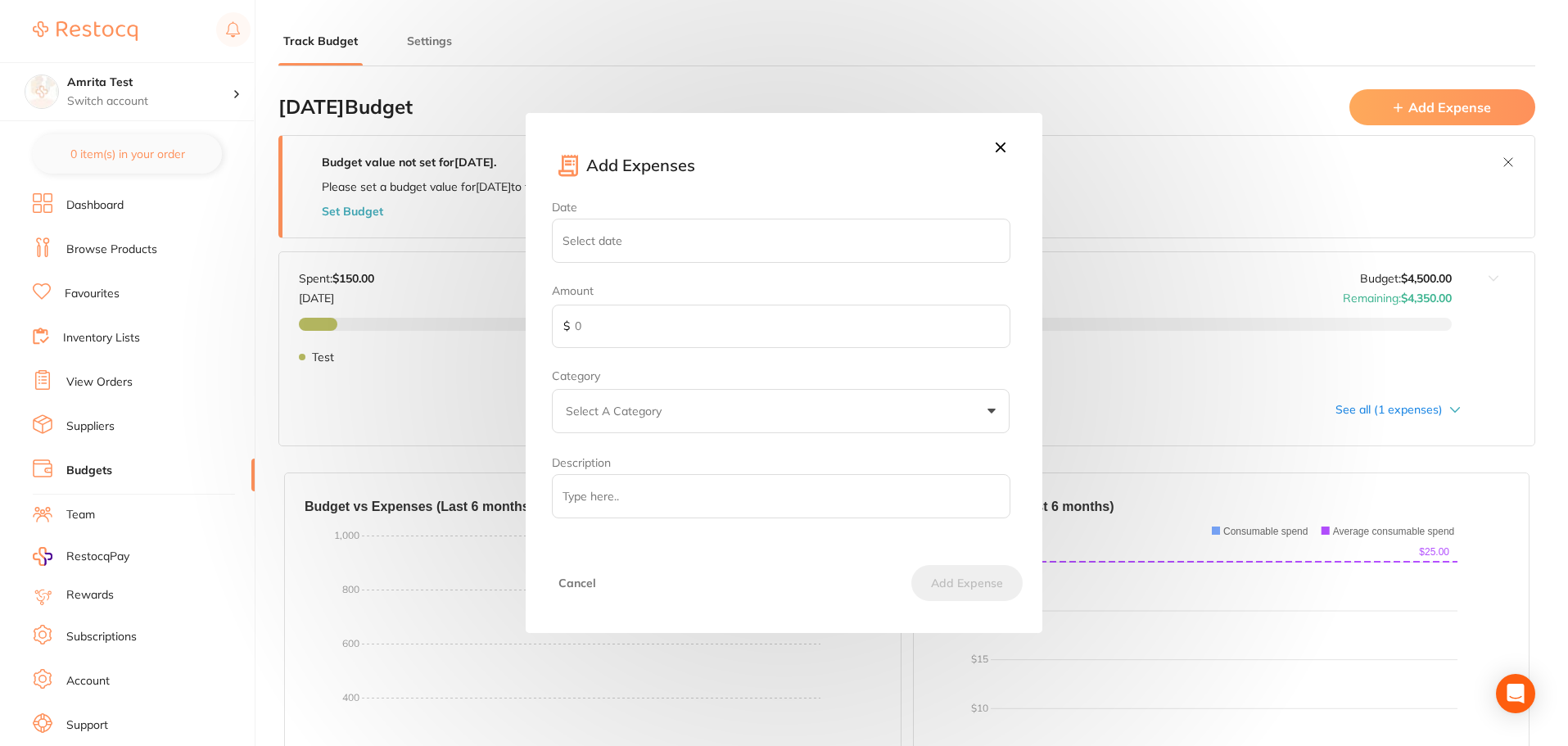
click at [798, 418] on button "Select A Category" at bounding box center [781, 412] width 458 height 45
